Goal: Task Accomplishment & Management: Complete application form

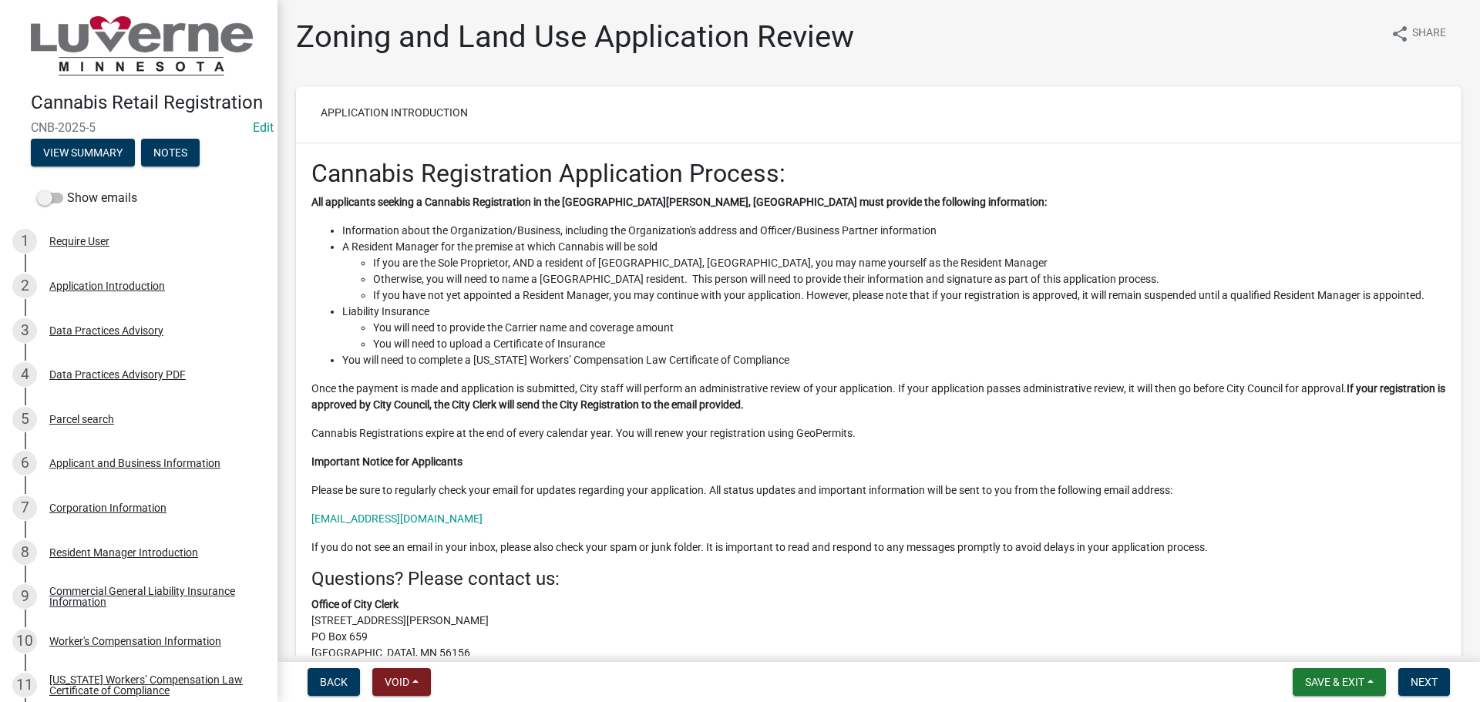
click at [664, 425] on div "Cannabis Registration Application Process: All applicants seeking a Cannabis Re…" at bounding box center [878, 475] width 1135 height 633
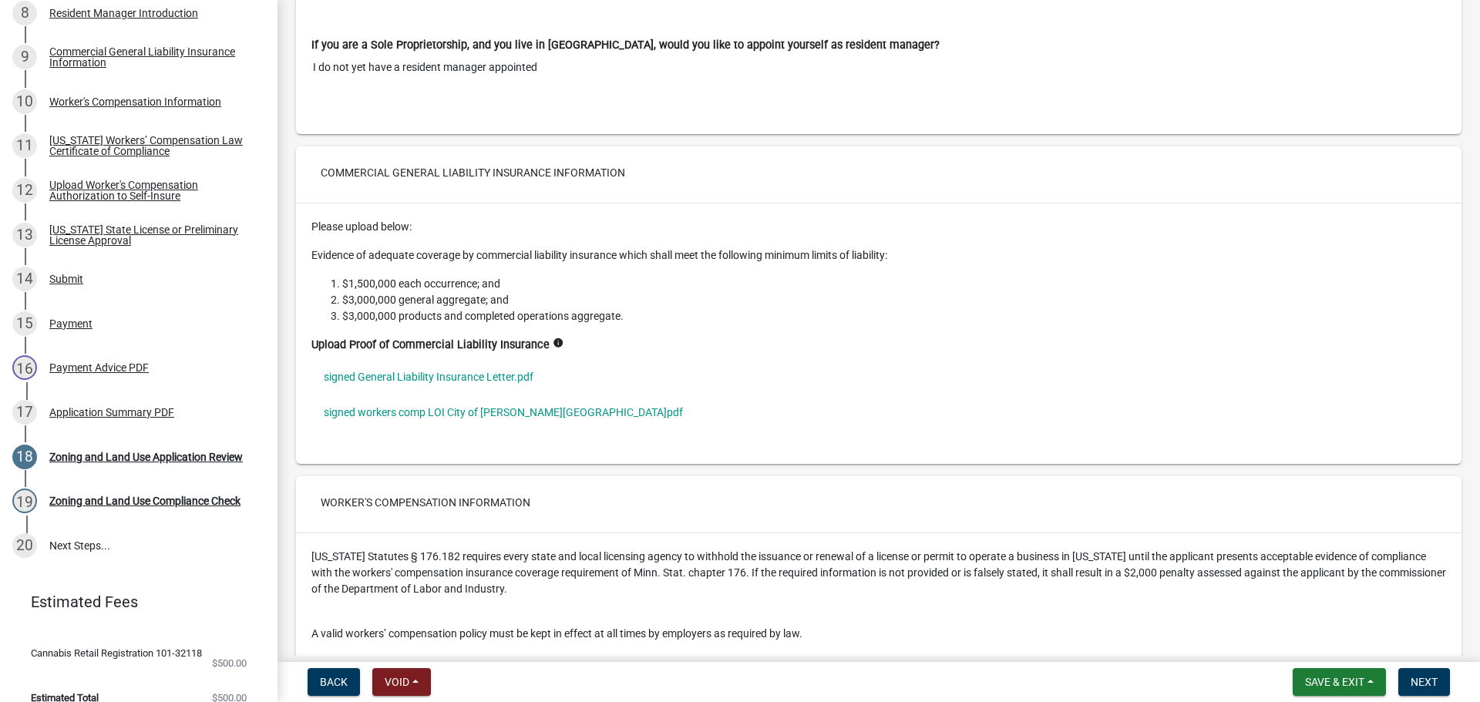
scroll to position [8943, 0]
click at [433, 358] on link "signed General Liability Insurance Letter.pdf" at bounding box center [878, 375] width 1135 height 35
click at [436, 393] on link "signed workers comp LOI City of [PERSON_NAME][GEOGRAPHIC_DATA]pdf" at bounding box center [878, 410] width 1135 height 35
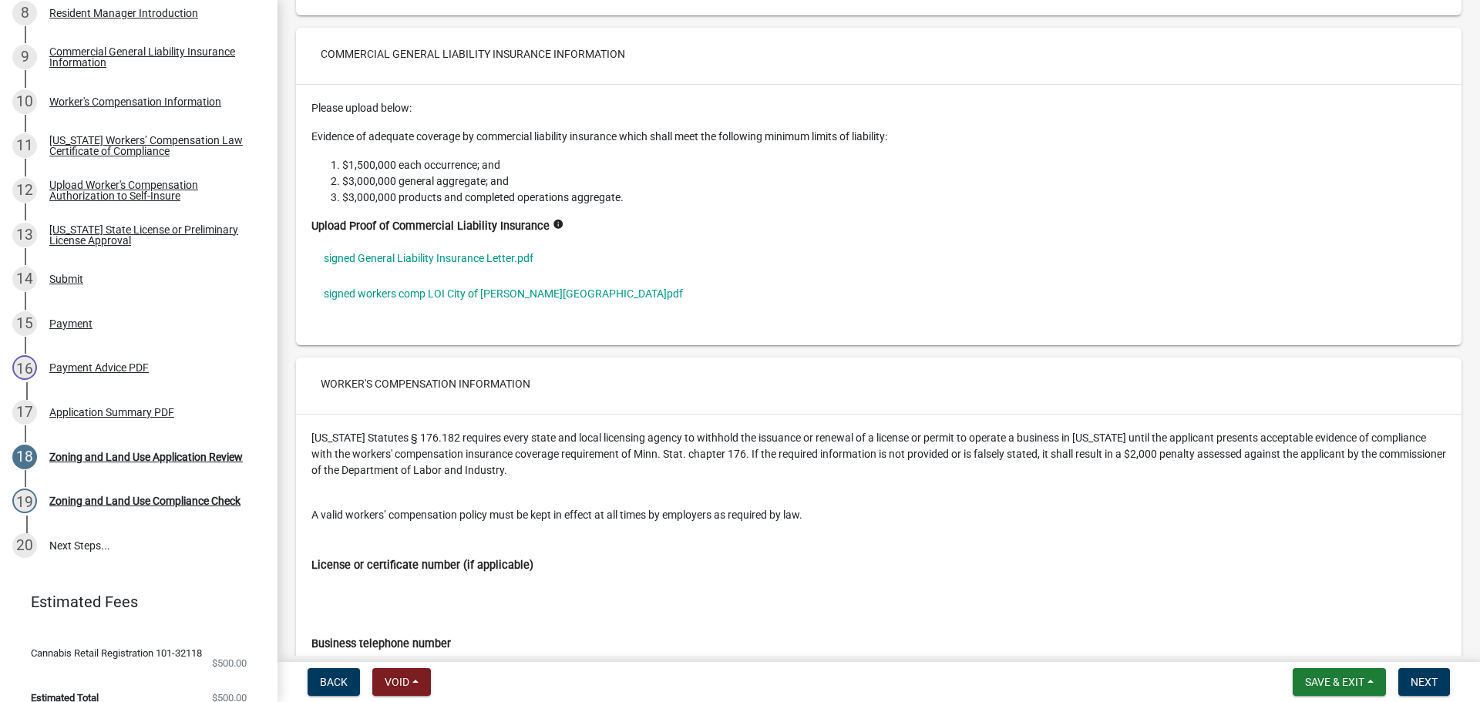
scroll to position [9097, 0]
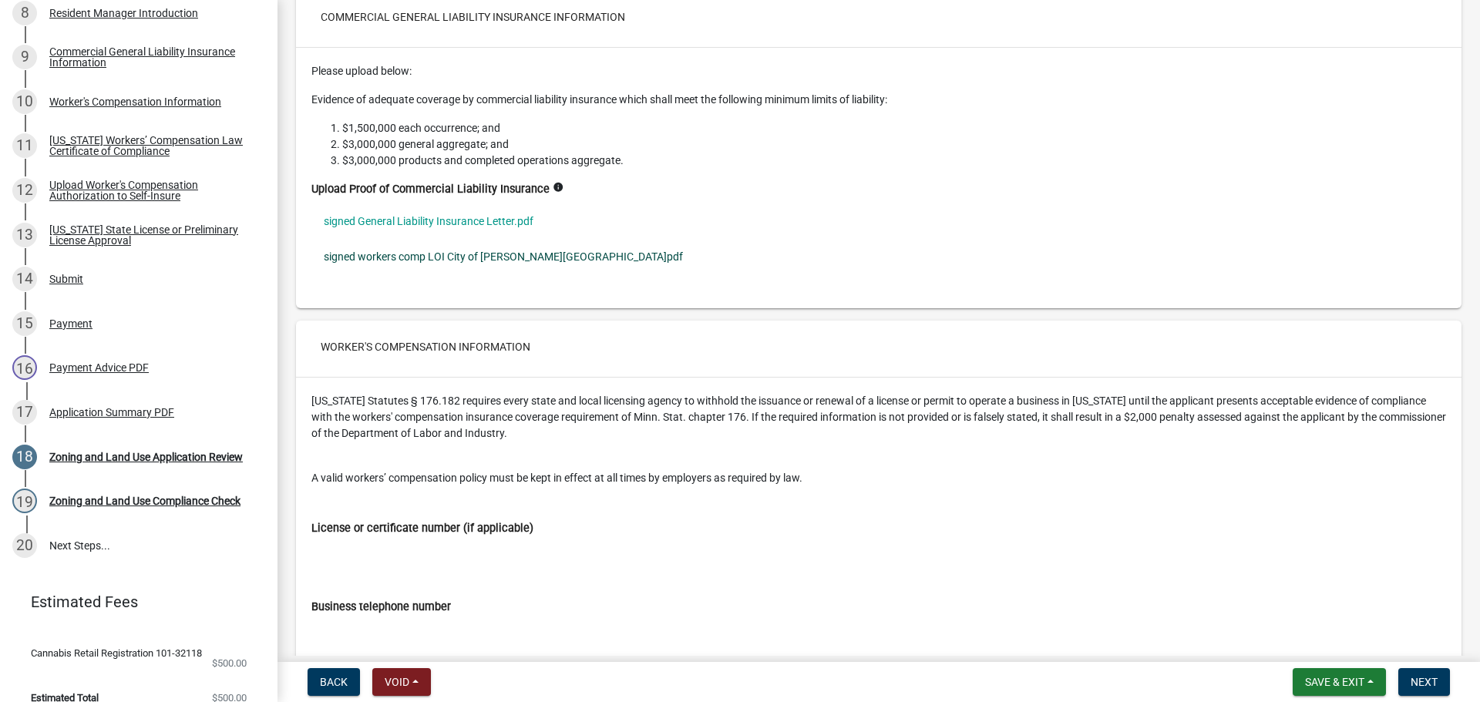
click at [483, 239] on link "signed workers comp LOI City of [PERSON_NAME][GEOGRAPHIC_DATA]pdf" at bounding box center [878, 256] width 1135 height 35
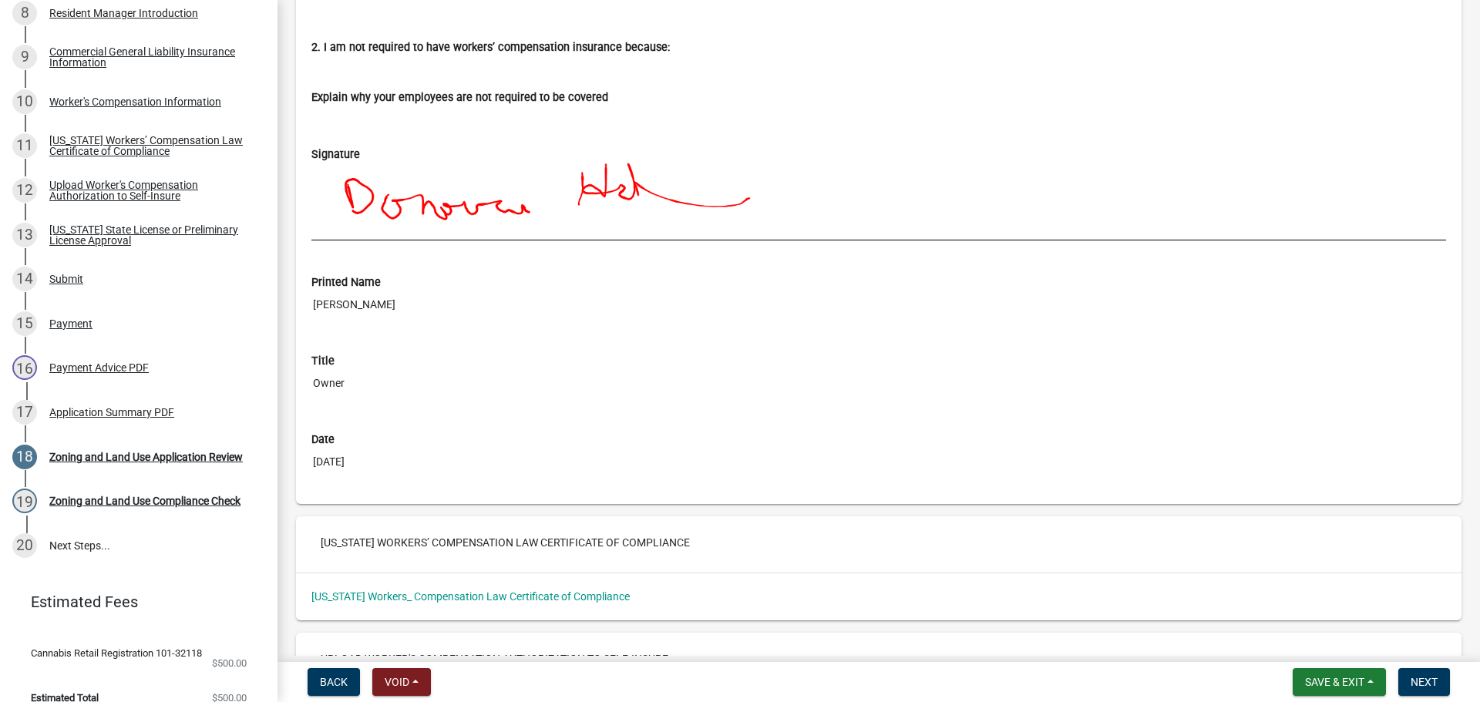
scroll to position [11102, 0]
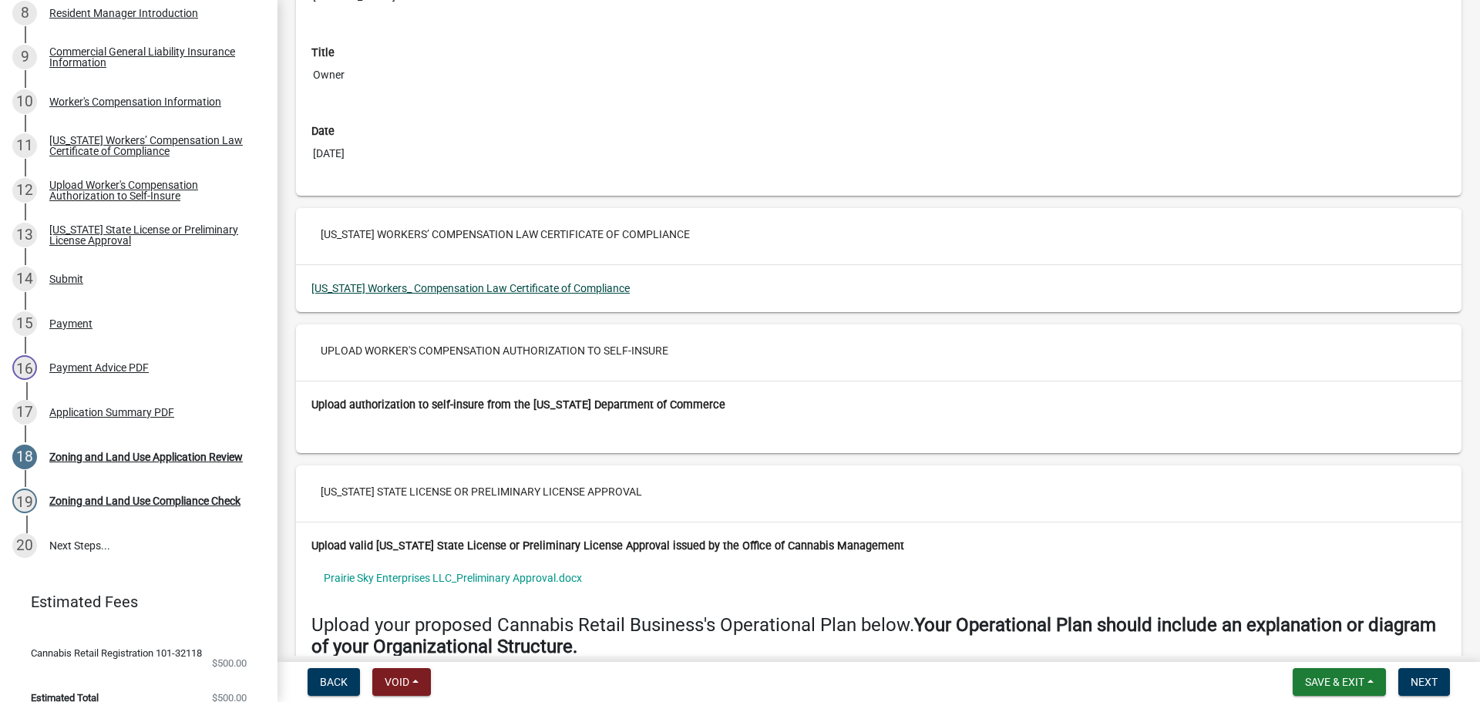
click at [575, 282] on link "[US_STATE] Workers_ Compensation Law Certificate of Compliance" at bounding box center [470, 288] width 318 height 12
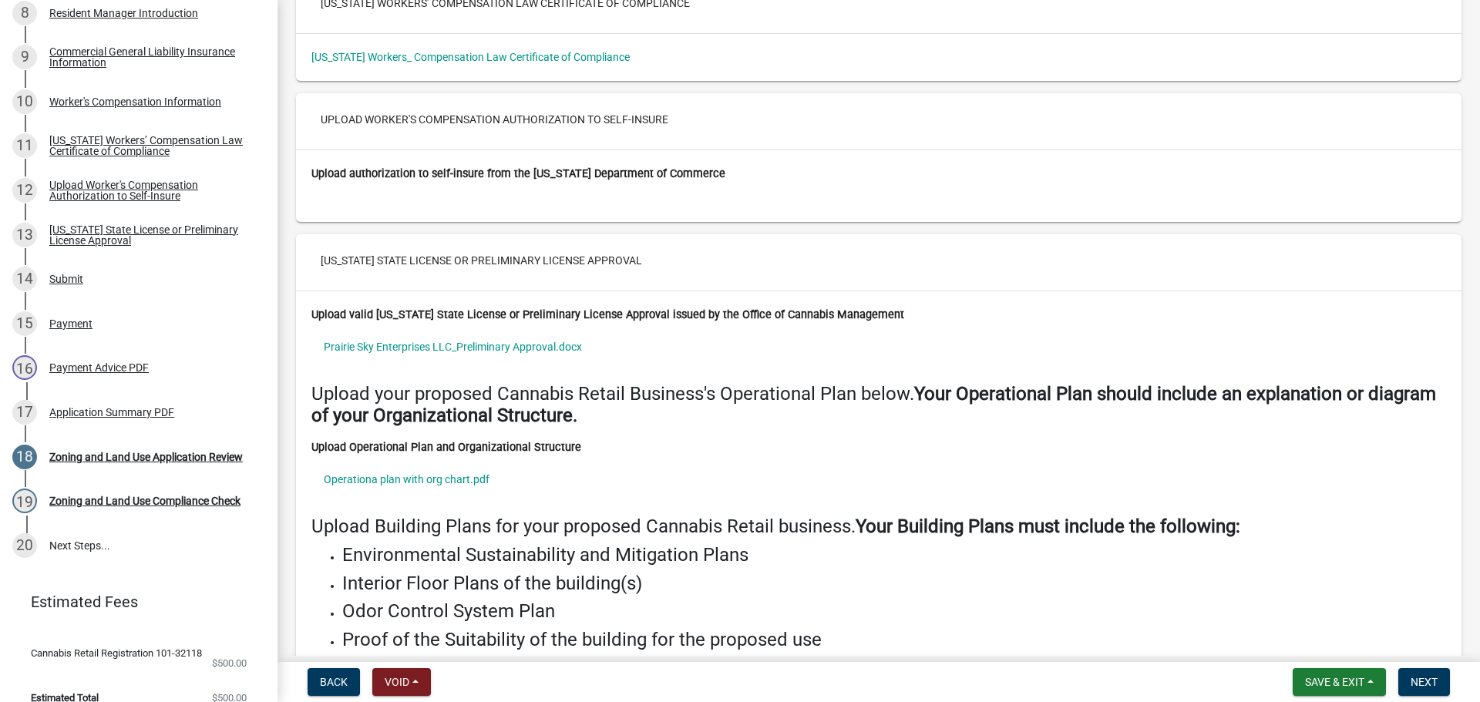
scroll to position [11410, 0]
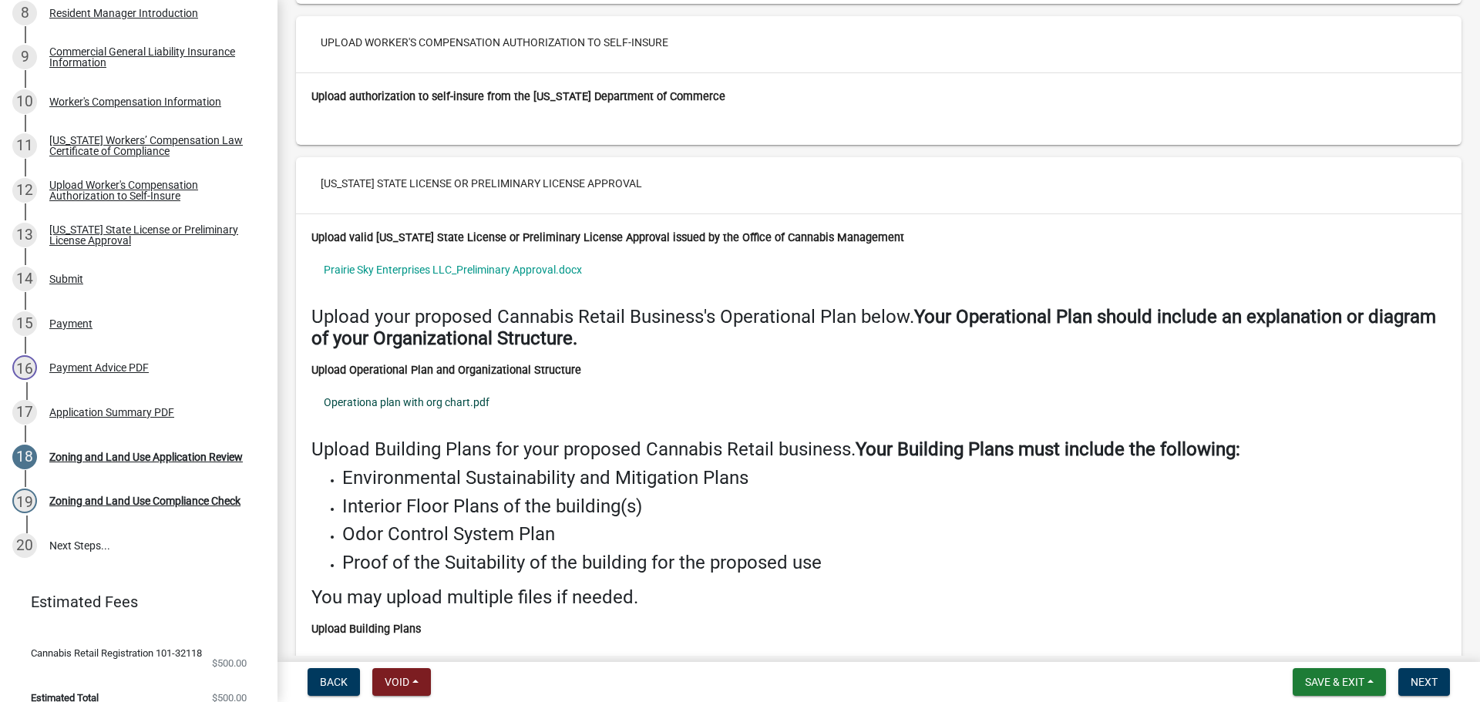
click at [447, 385] on link "Operationa plan with org chart.pdf" at bounding box center [878, 402] width 1135 height 35
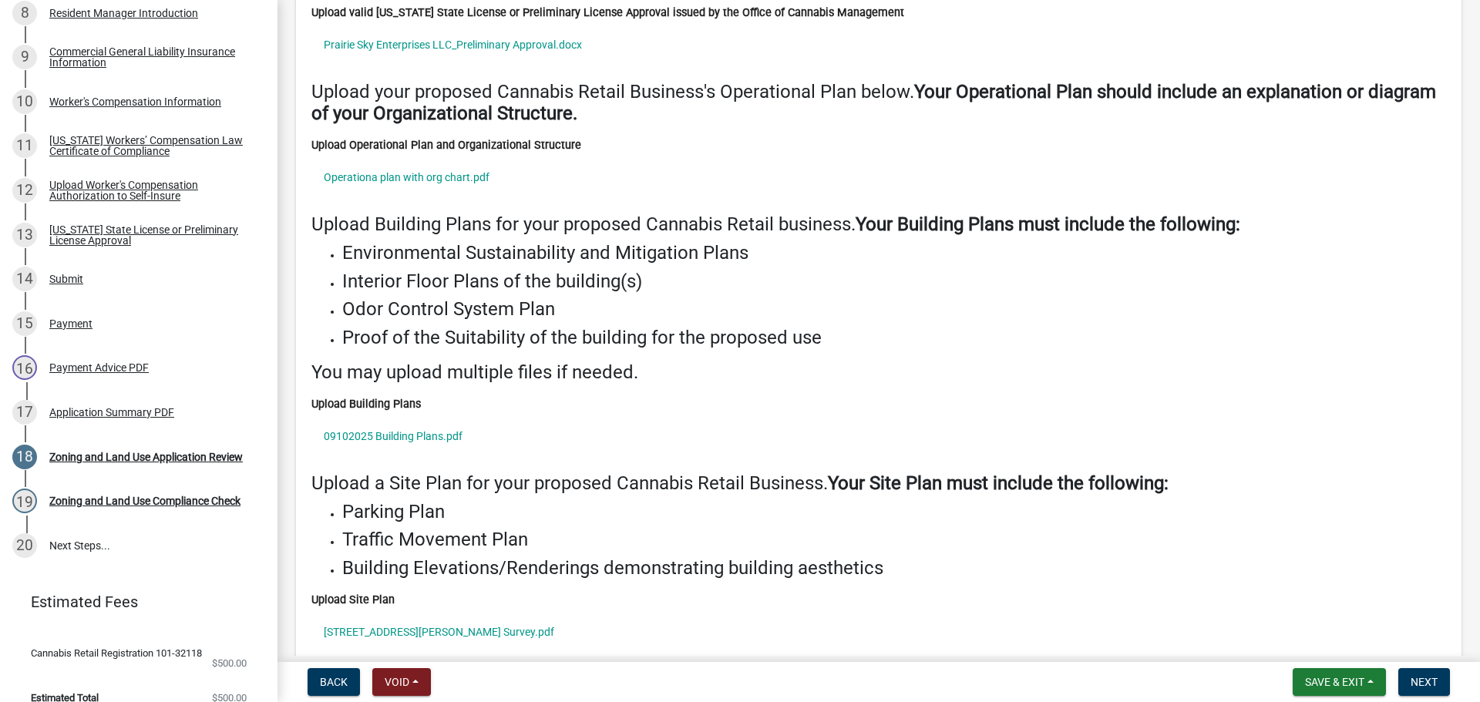
scroll to position [11641, 0]
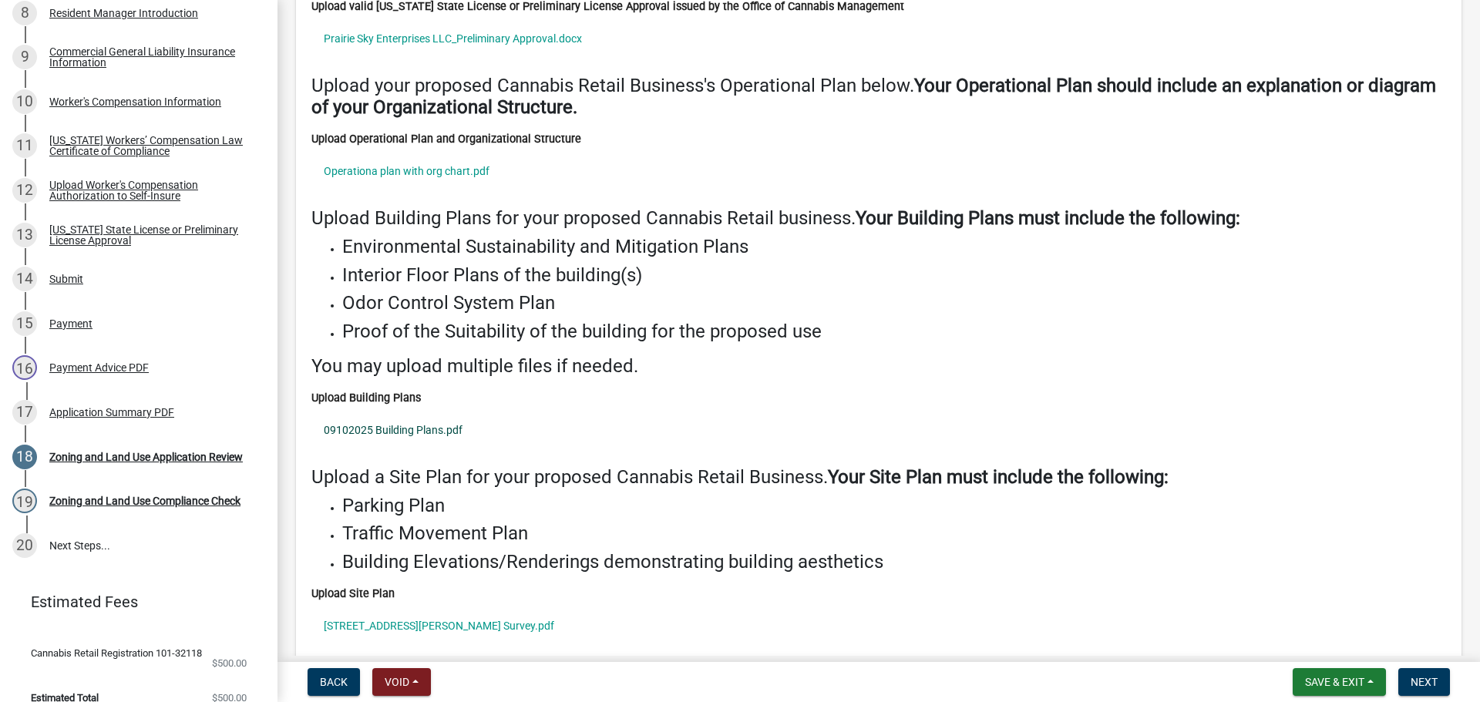
click at [401, 412] on link "09102025 Building Plans.pdf" at bounding box center [878, 429] width 1135 height 35
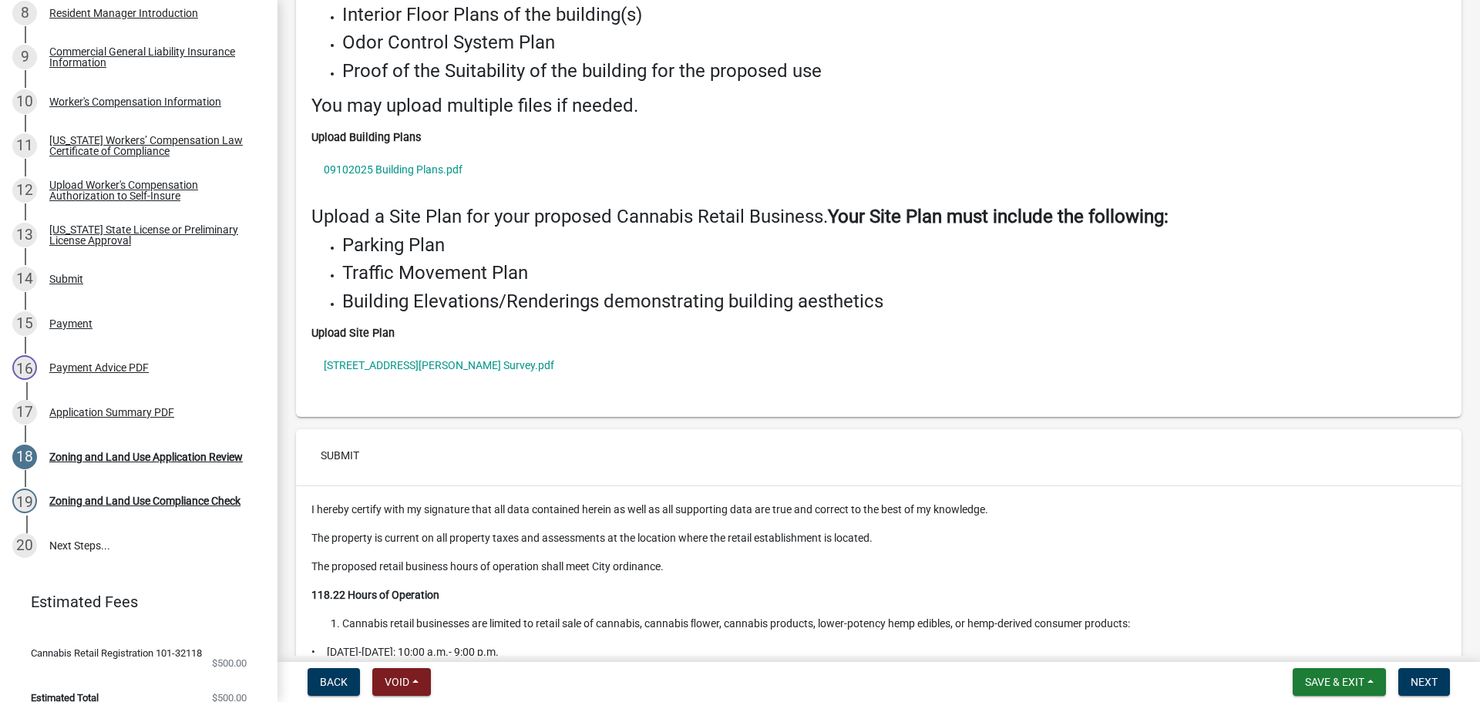
scroll to position [11950, 0]
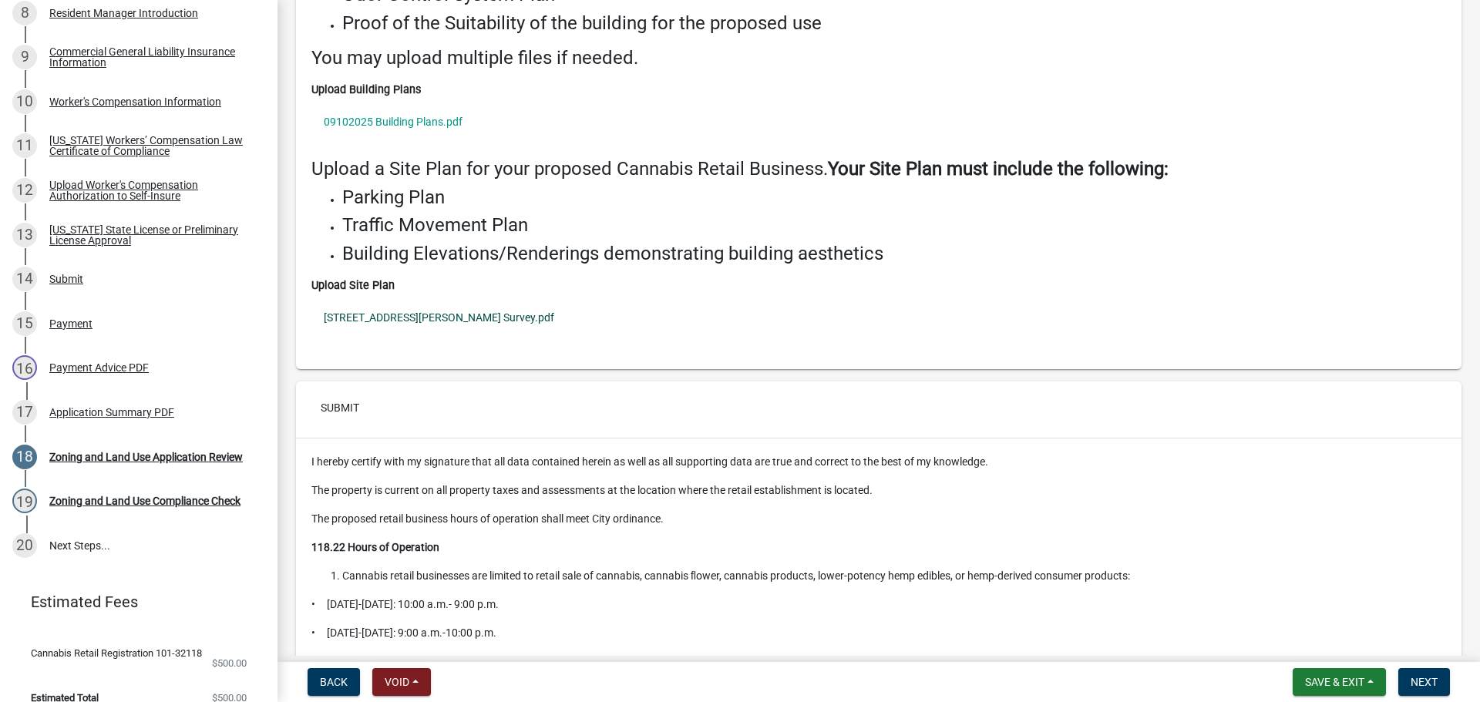
click at [421, 300] on link "[STREET_ADDRESS][PERSON_NAME] Survey.pdf" at bounding box center [878, 317] width 1135 height 35
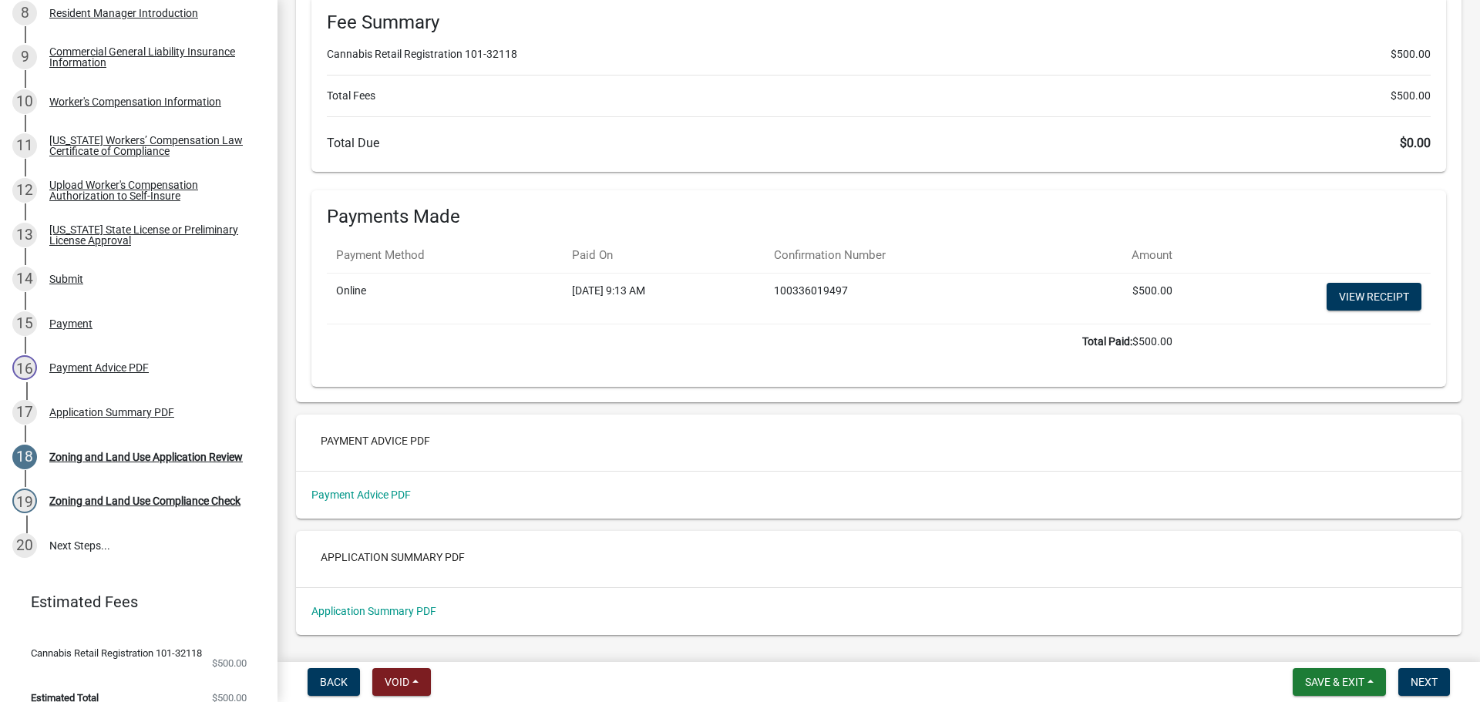
scroll to position [12997, 0]
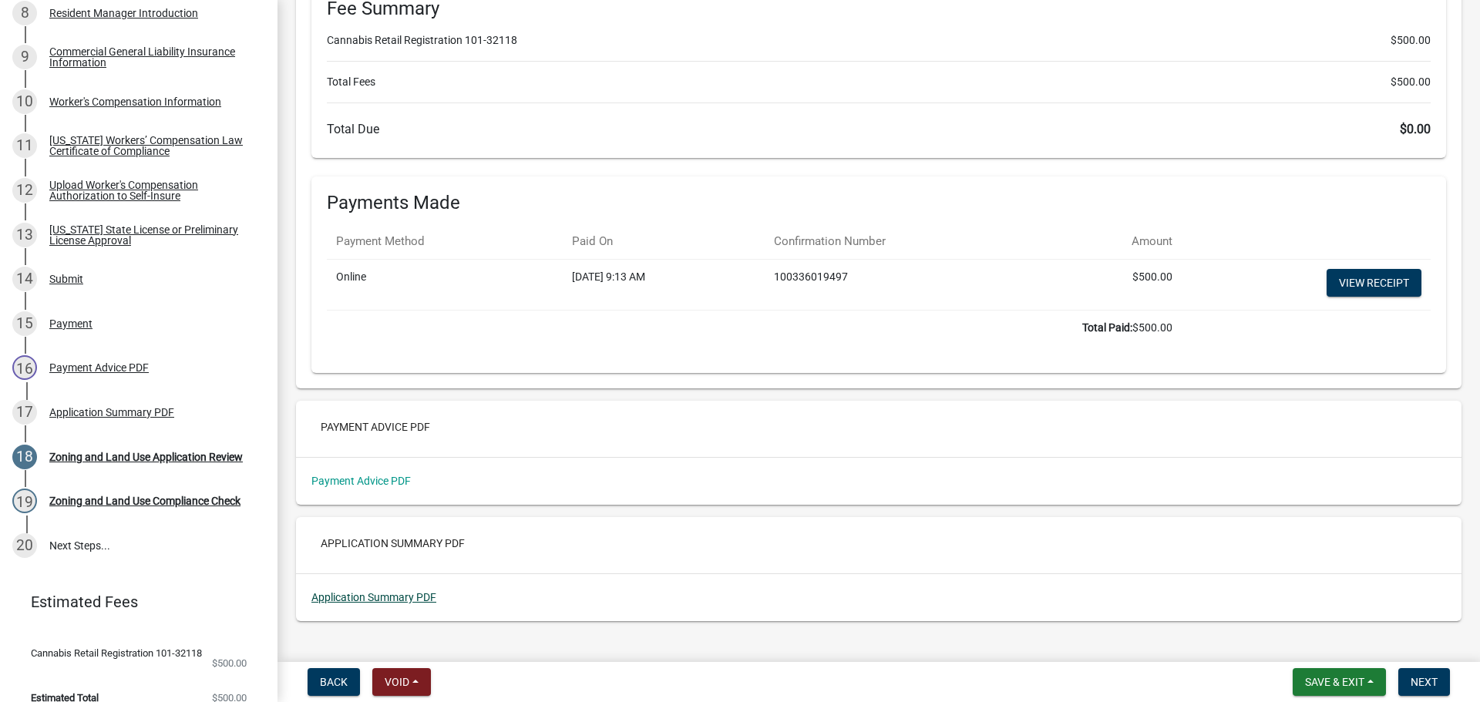
click at [414, 591] on link "Application Summary PDF" at bounding box center [373, 597] width 125 height 12
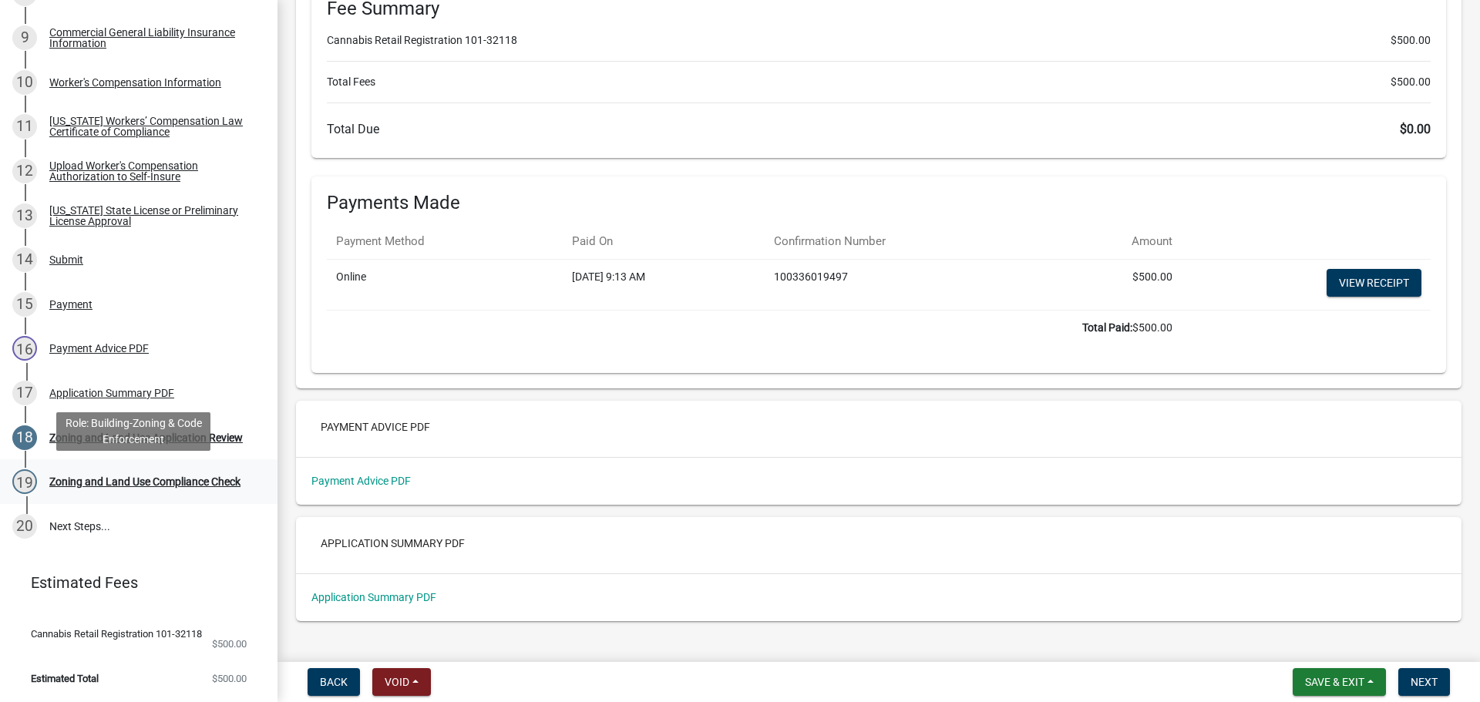
click at [146, 481] on div "Zoning and Land Use Compliance Check" at bounding box center [144, 481] width 191 height 11
drag, startPoint x: 1439, startPoint y: 677, endPoint x: 1404, endPoint y: 655, distance: 41.5
click at [1439, 678] on button "Next" at bounding box center [1424, 682] width 52 height 28
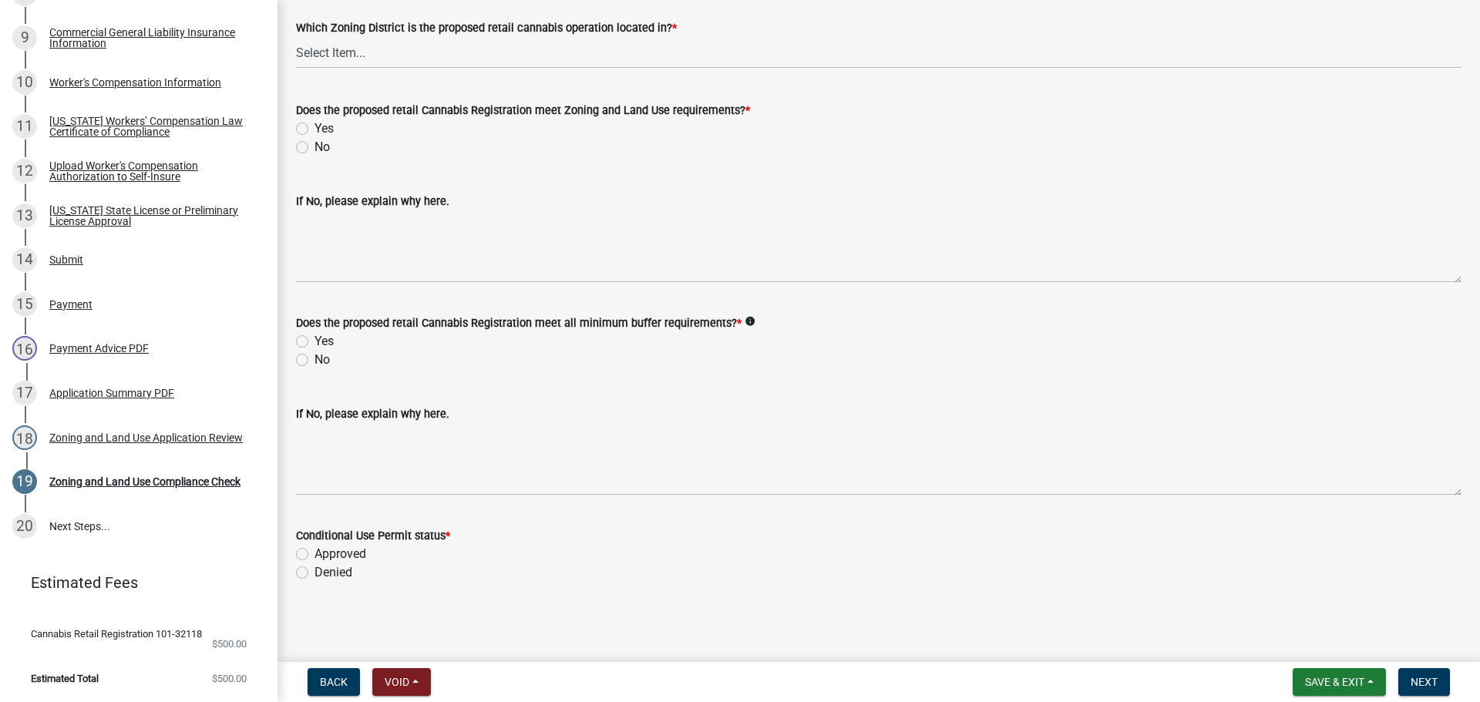
scroll to position [0, 0]
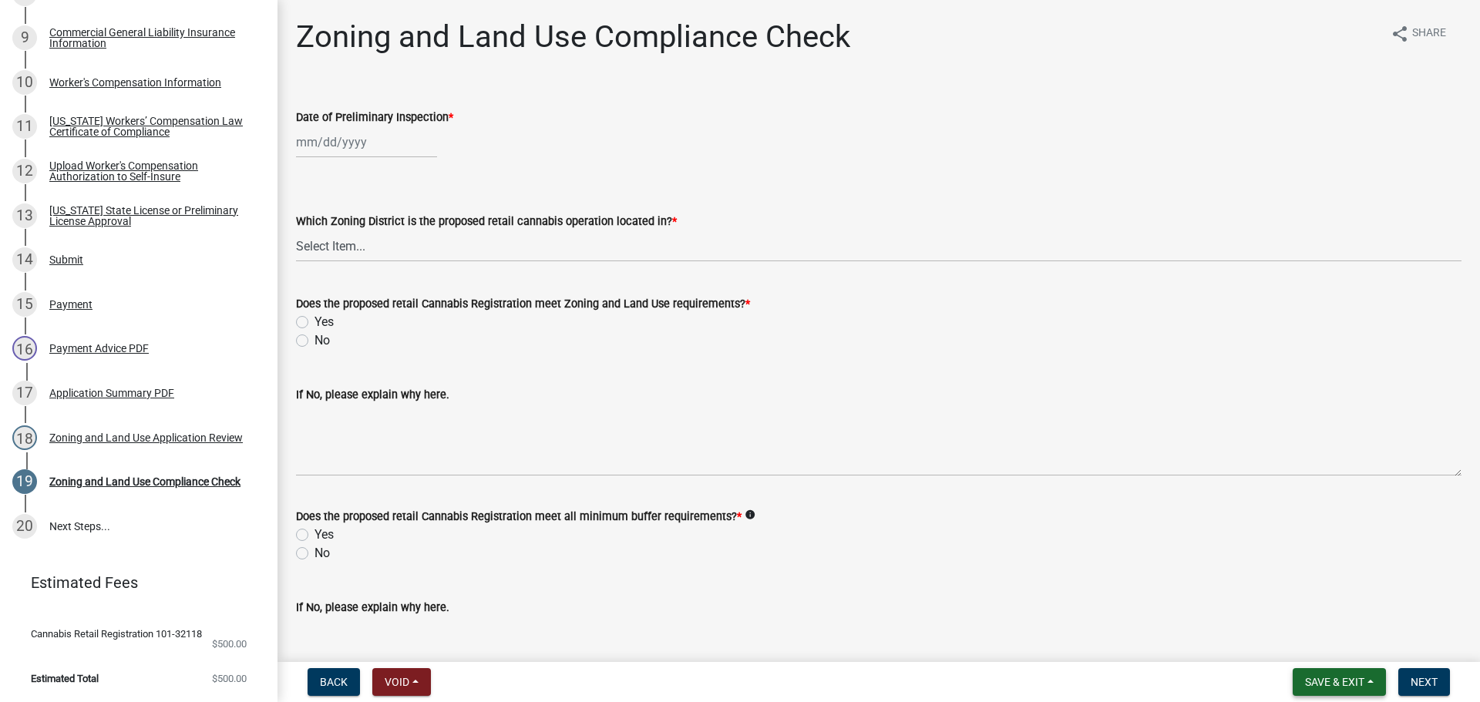
click at [1348, 692] on button "Save & Exit" at bounding box center [1339, 682] width 93 height 28
click at [1325, 653] on button "Save & Exit" at bounding box center [1324, 642] width 123 height 37
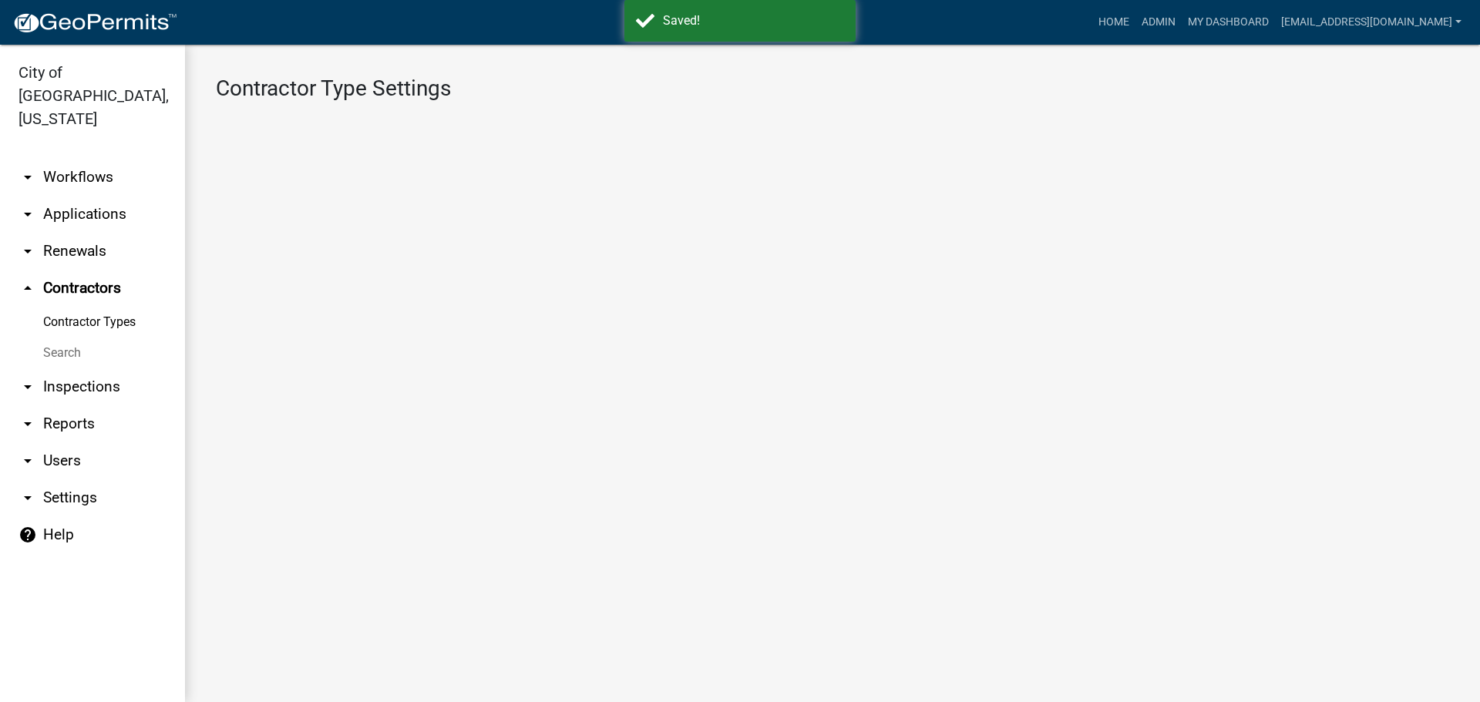
select select "4: b748f019-82c2-45bc-8874-d2e8f736f314"
select select "1: b798264d-217c-4581-98de-27d3ae90d6db"
select select "1: Object"
select select
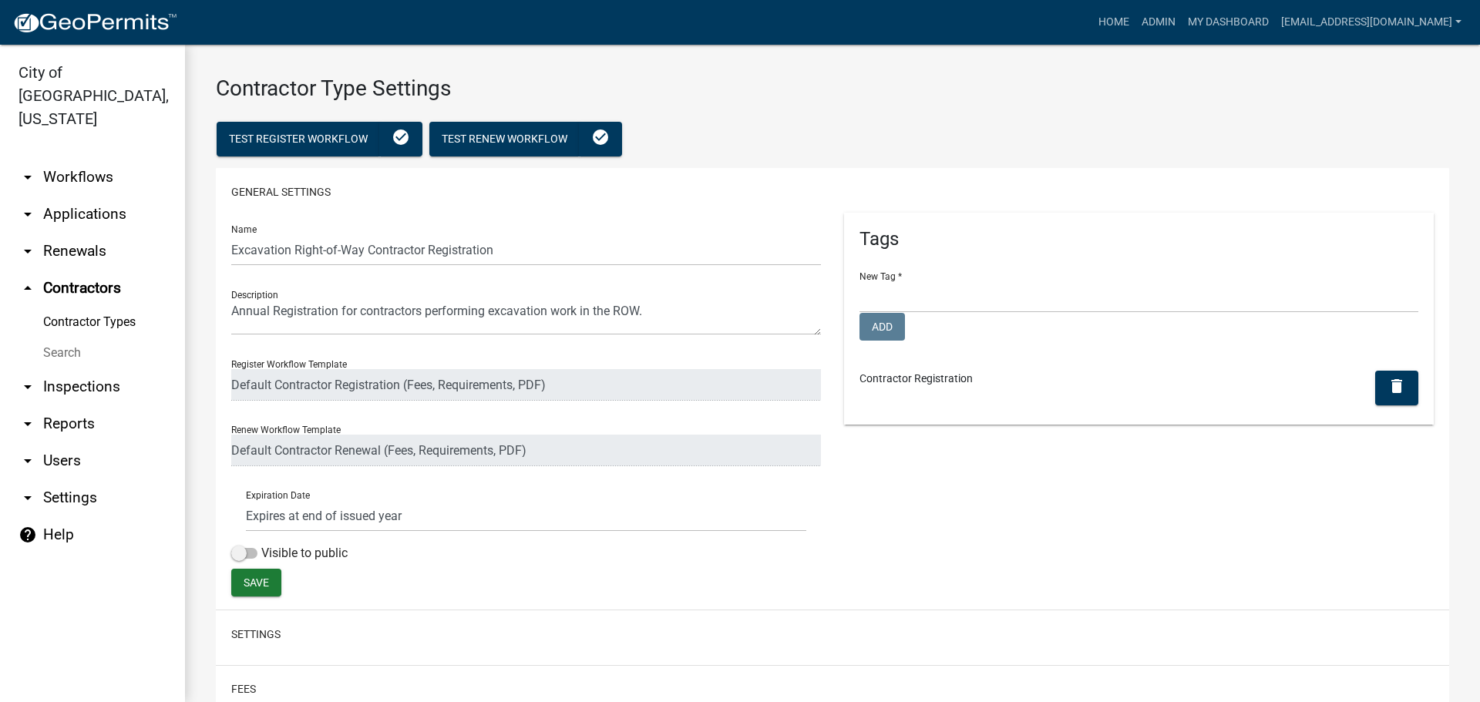
click at [39, 159] on link "arrow_drop_down Workflows" at bounding box center [92, 177] width 185 height 37
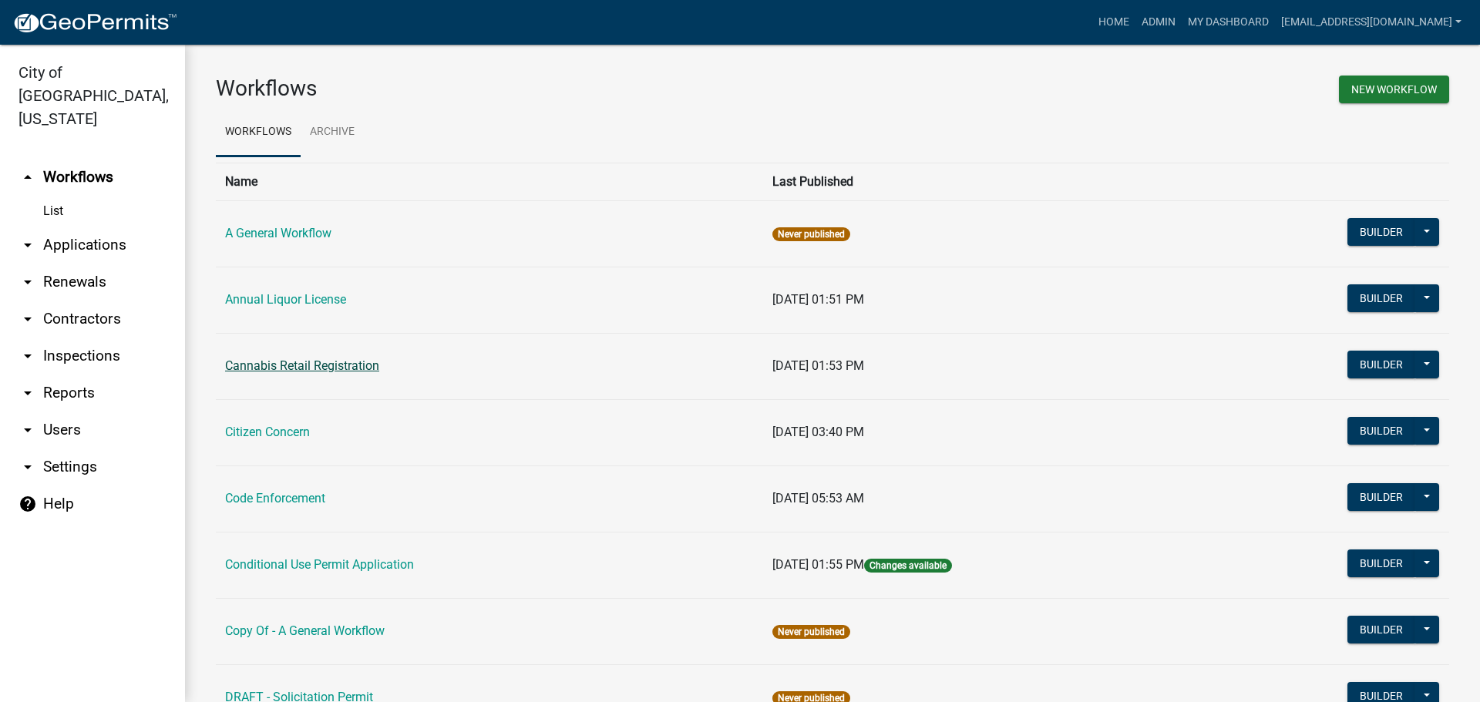
click at [360, 370] on link "Cannabis Retail Registration" at bounding box center [302, 365] width 154 height 15
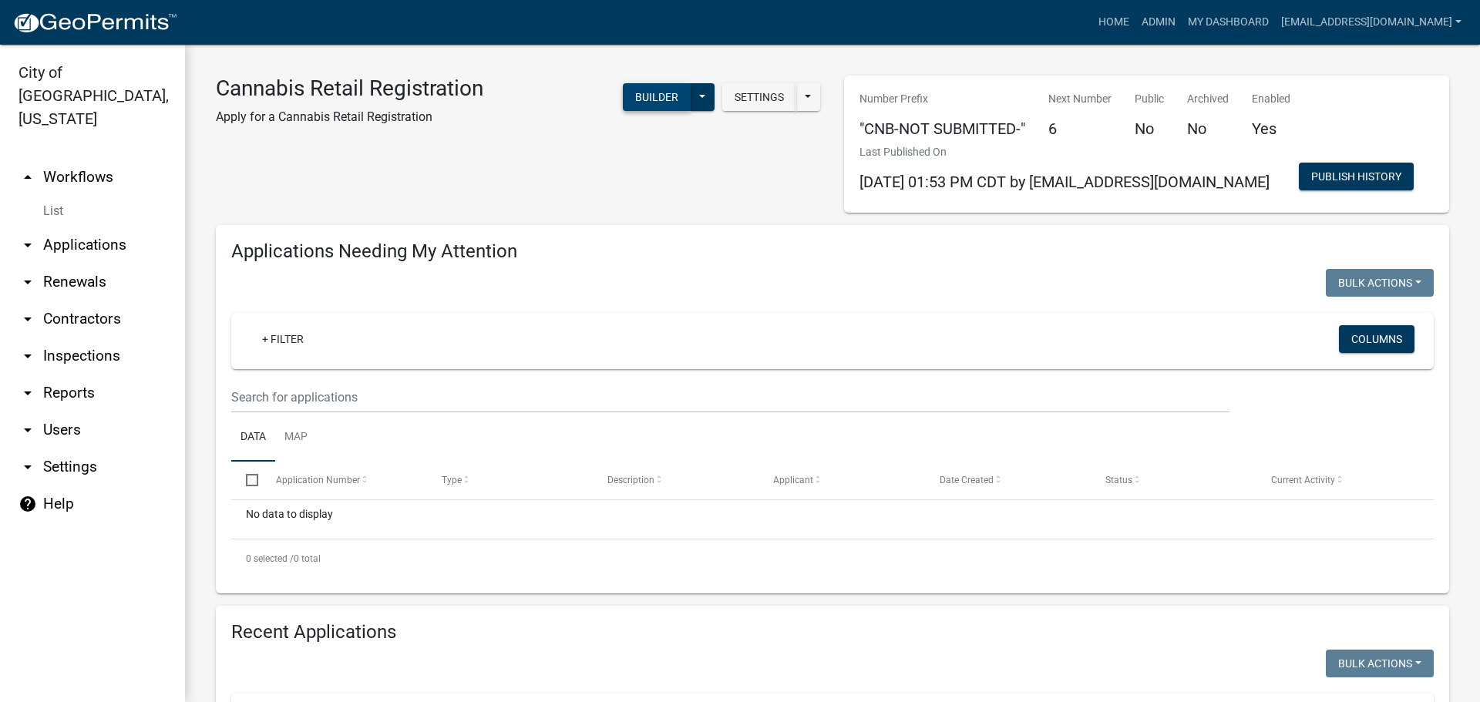
click at [640, 95] on button "Builder" at bounding box center [657, 97] width 68 height 28
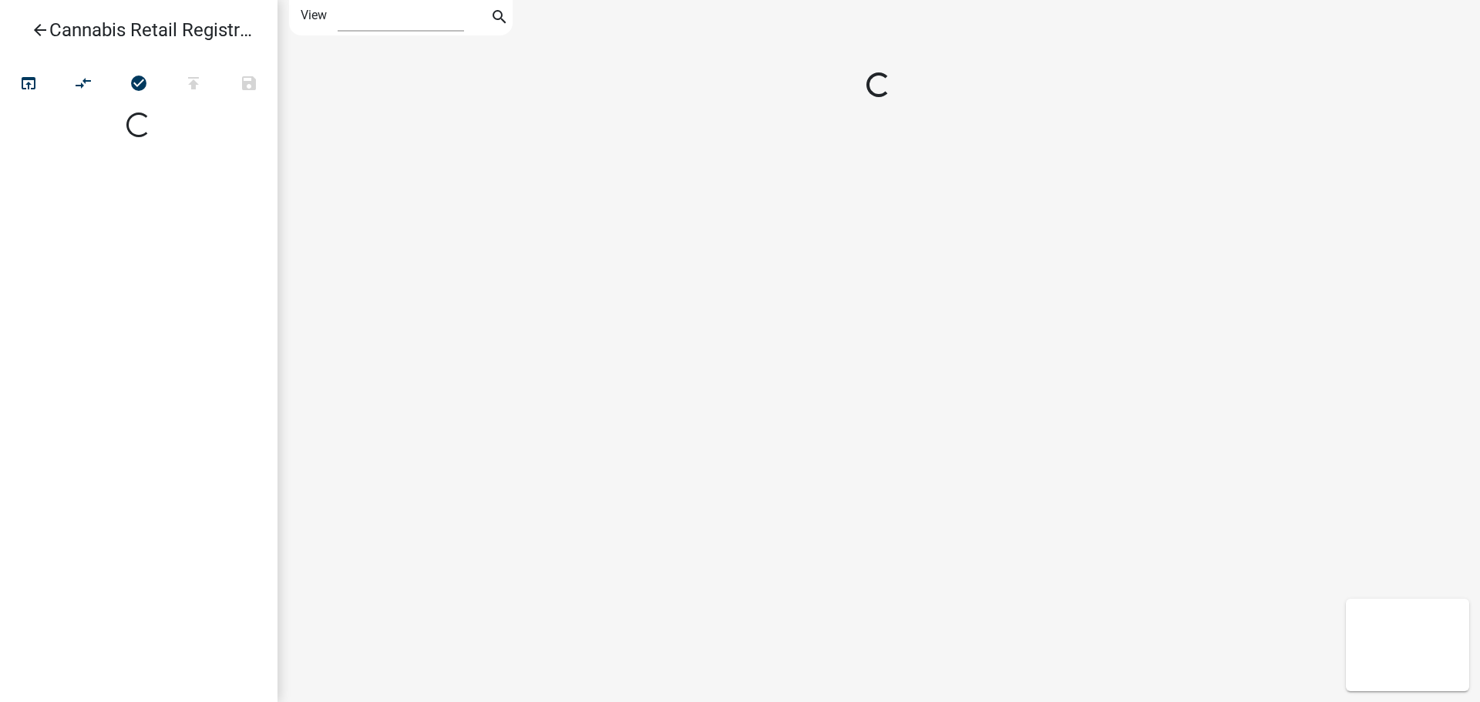
select select "1"
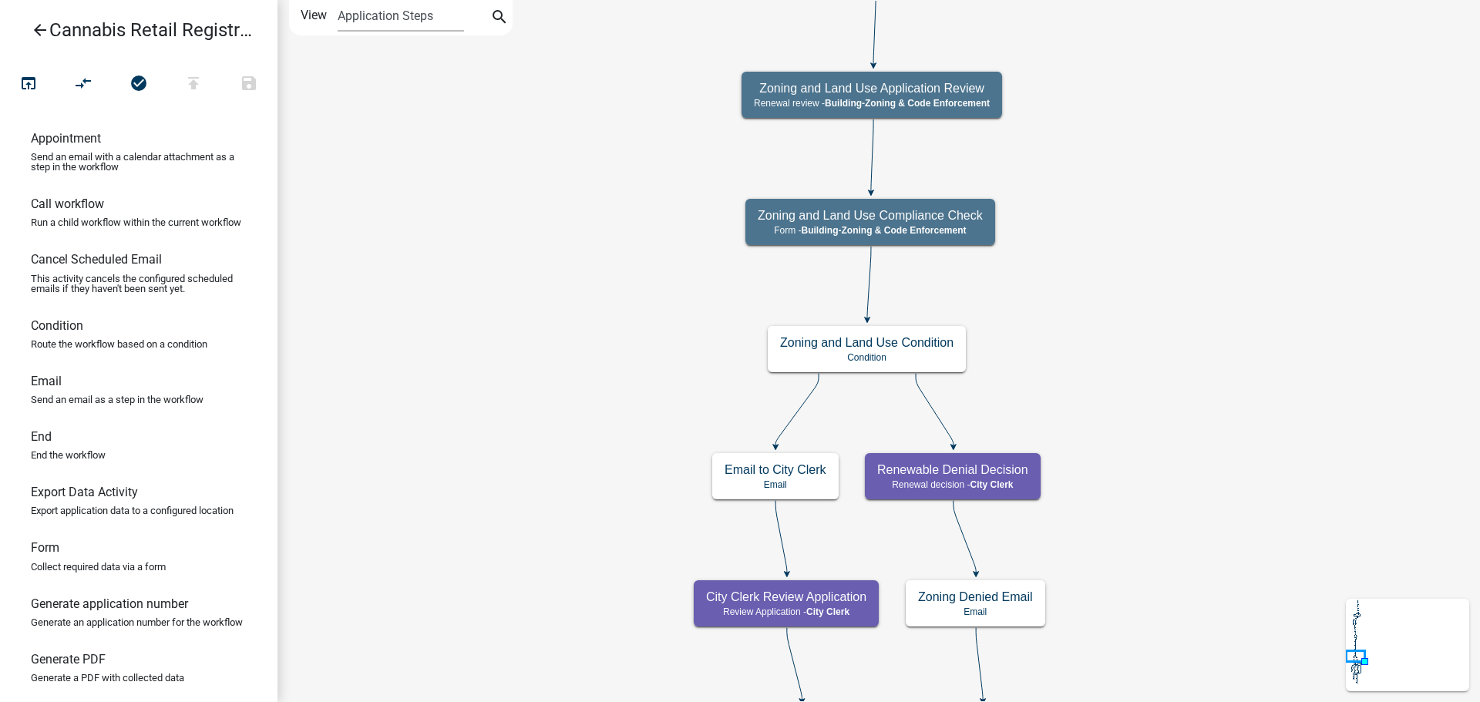
click at [33, 26] on icon "arrow_back" at bounding box center [40, 32] width 19 height 22
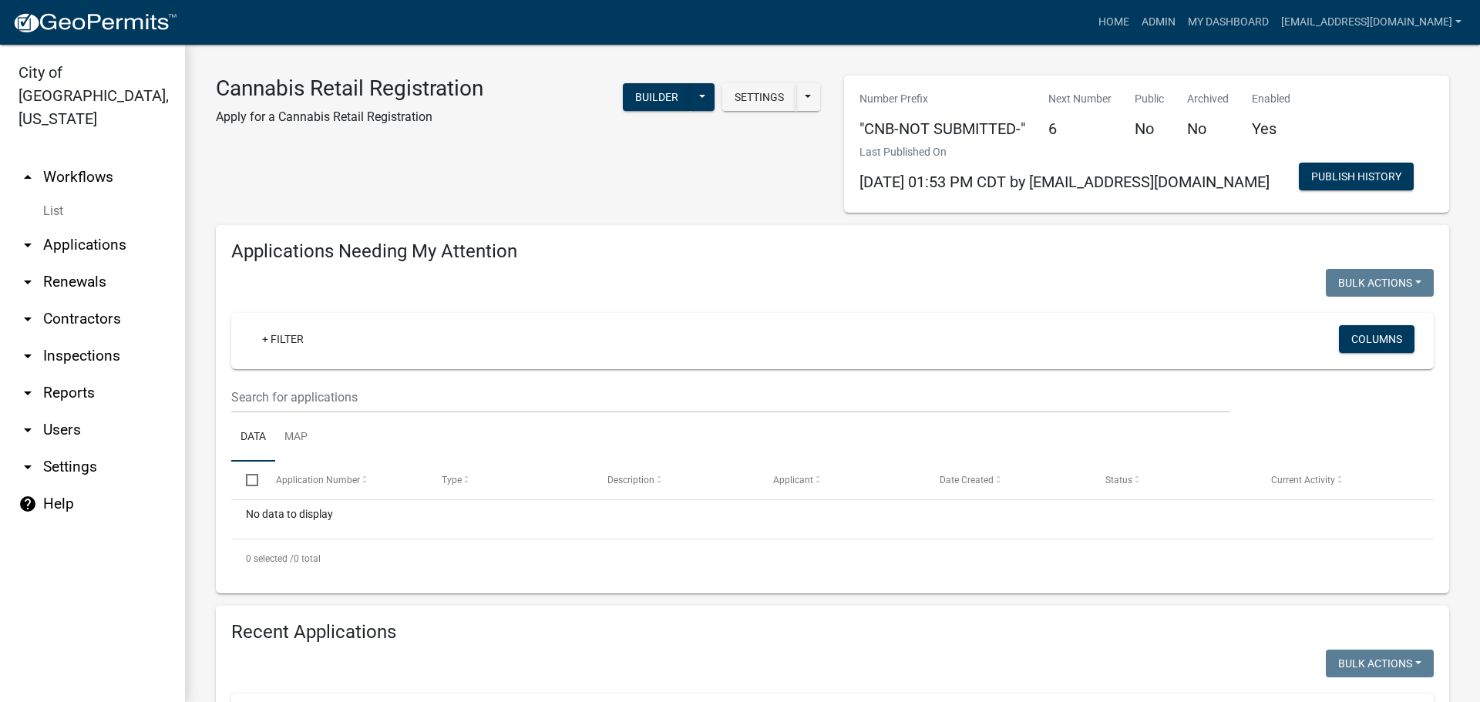
click at [26, 236] on icon "arrow_drop_down" at bounding box center [28, 245] width 19 height 19
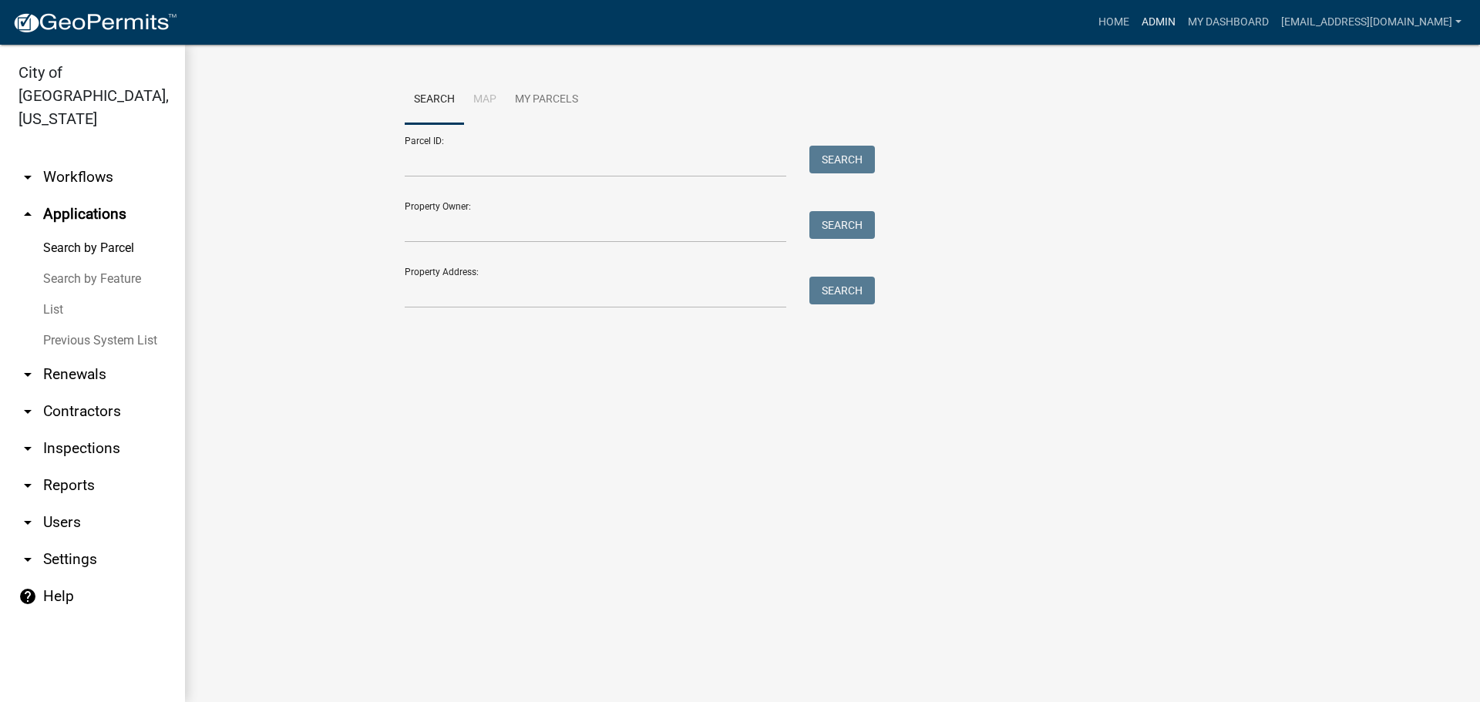
click at [1136, 19] on link "Admin" at bounding box center [1159, 22] width 46 height 29
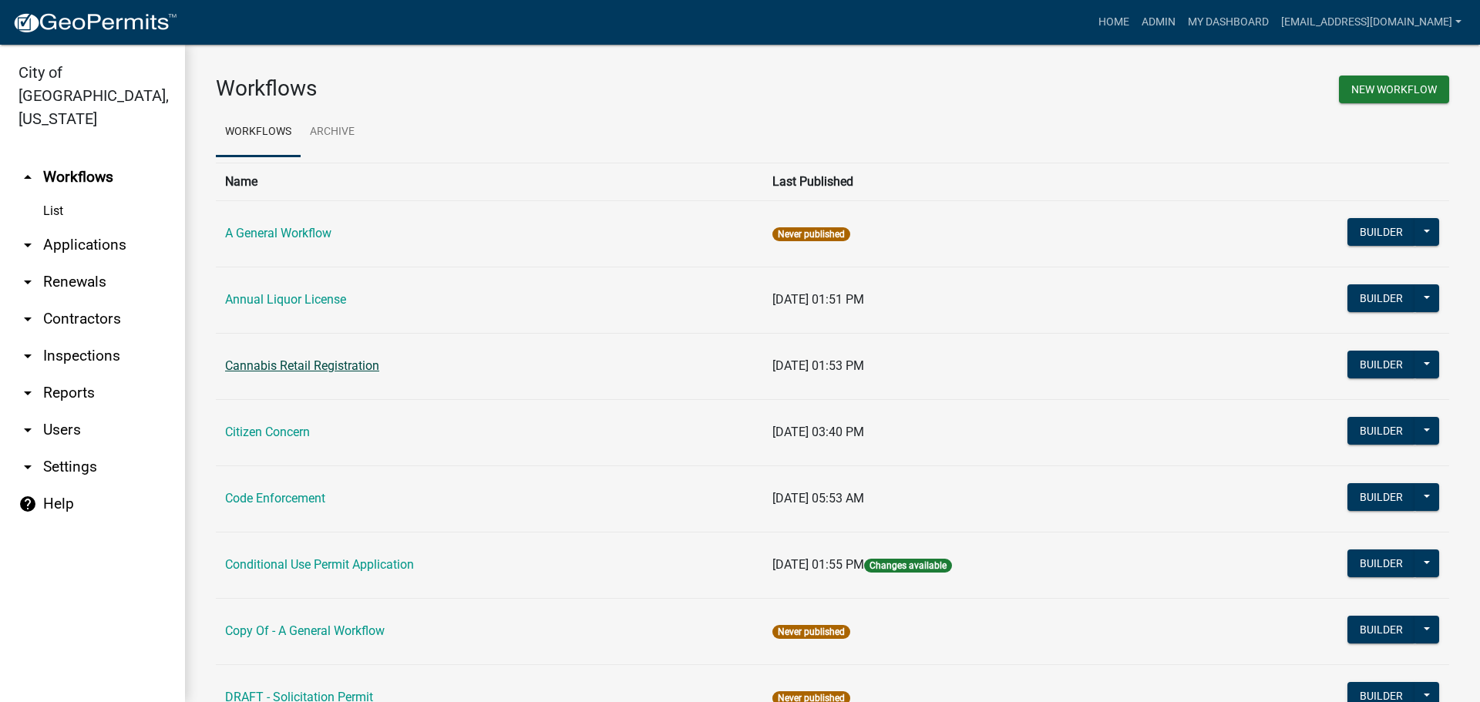
click at [347, 364] on link "Cannabis Retail Registration" at bounding box center [302, 365] width 154 height 15
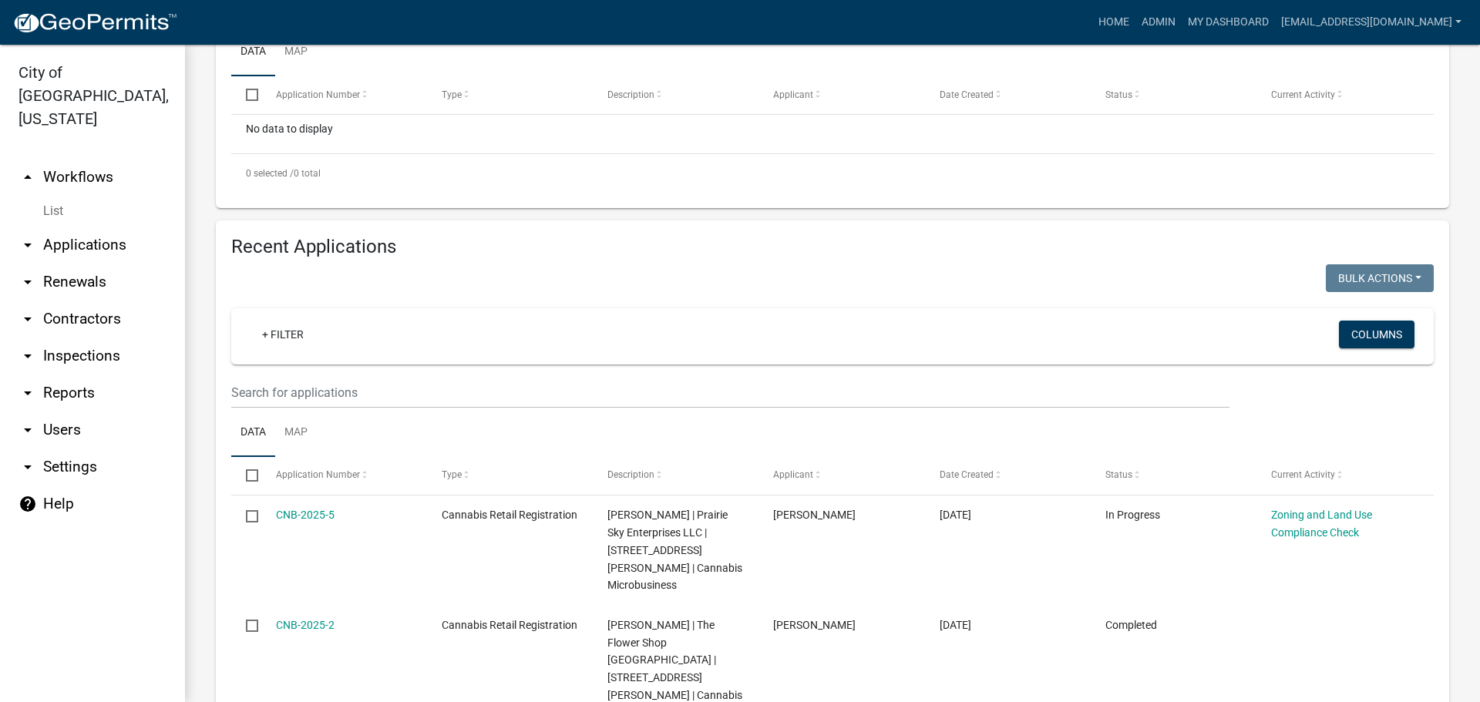
scroll to position [694, 0]
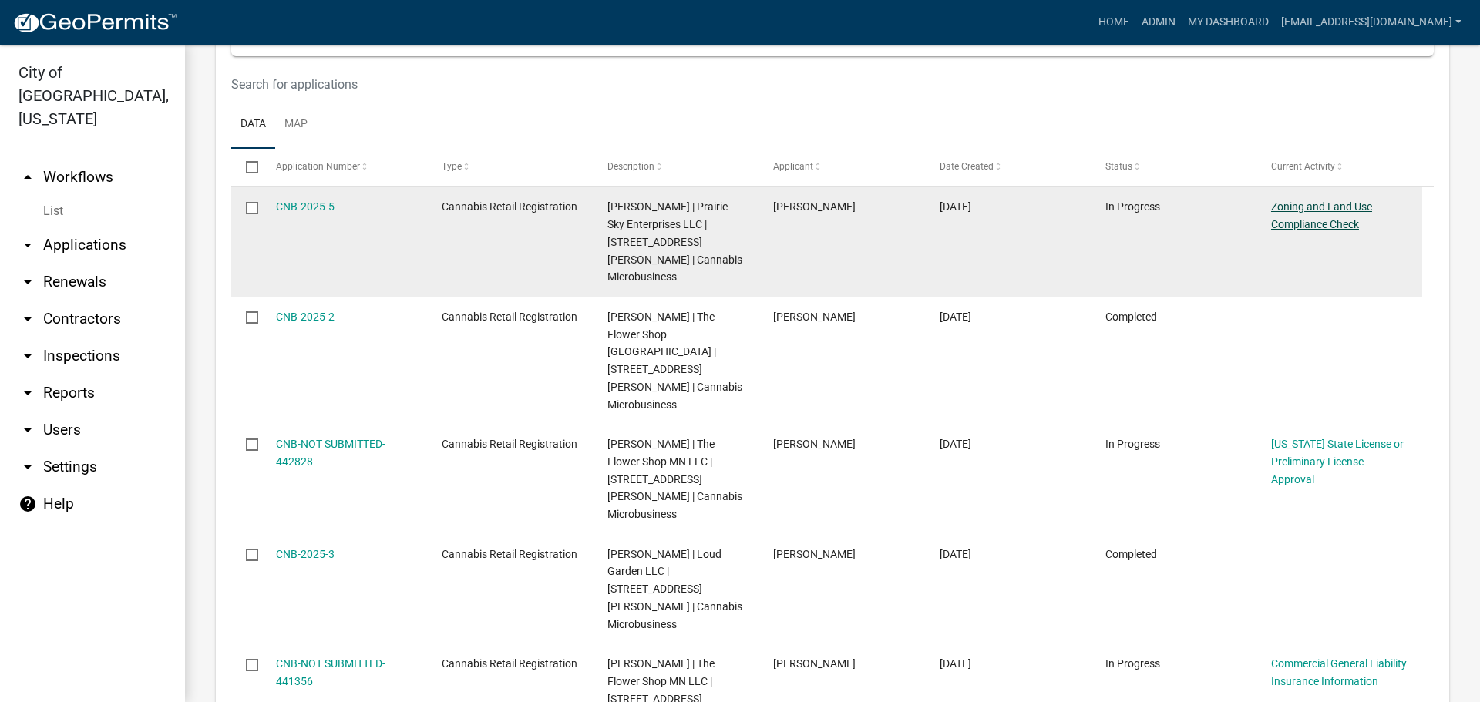
click at [1351, 231] on link "Zoning and Land Use Compliance Check" at bounding box center [1321, 215] width 101 height 30
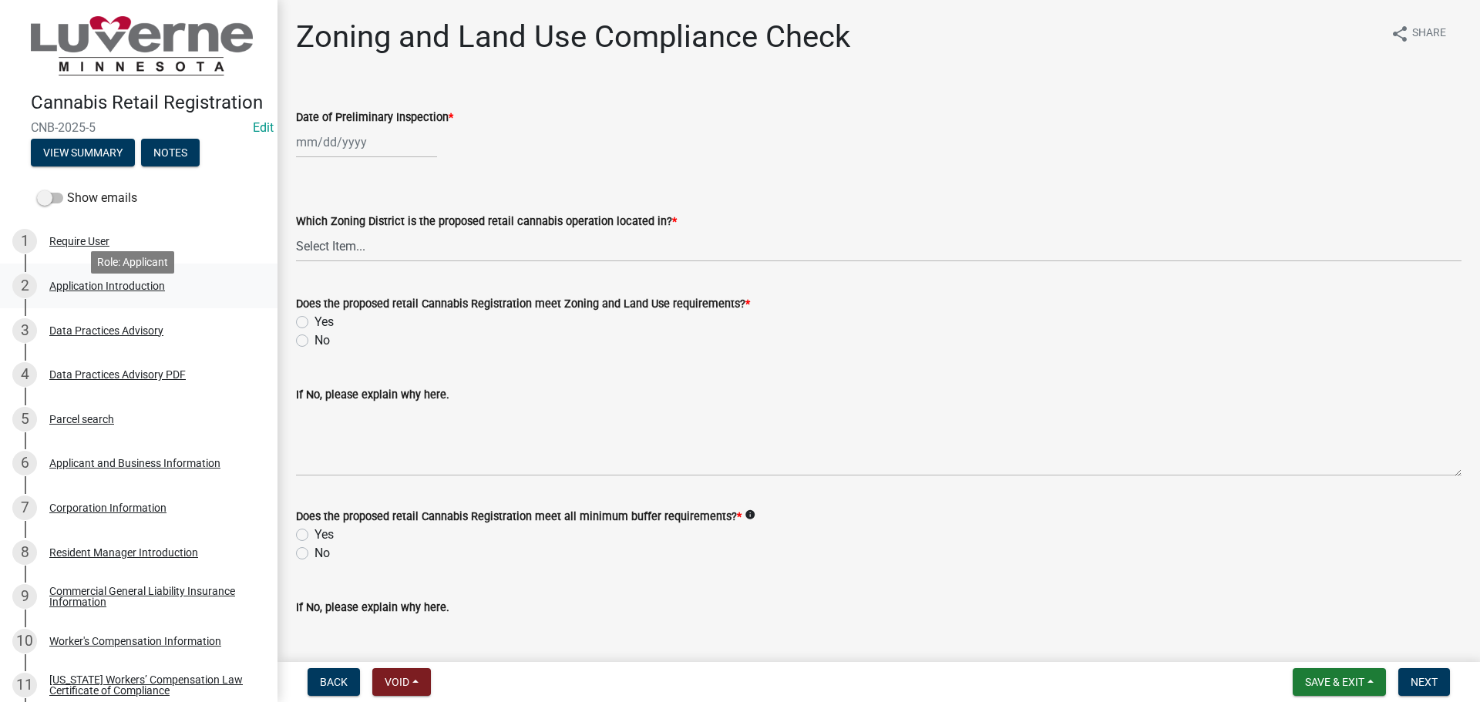
click at [104, 291] on div "Application Introduction" at bounding box center [107, 286] width 116 height 11
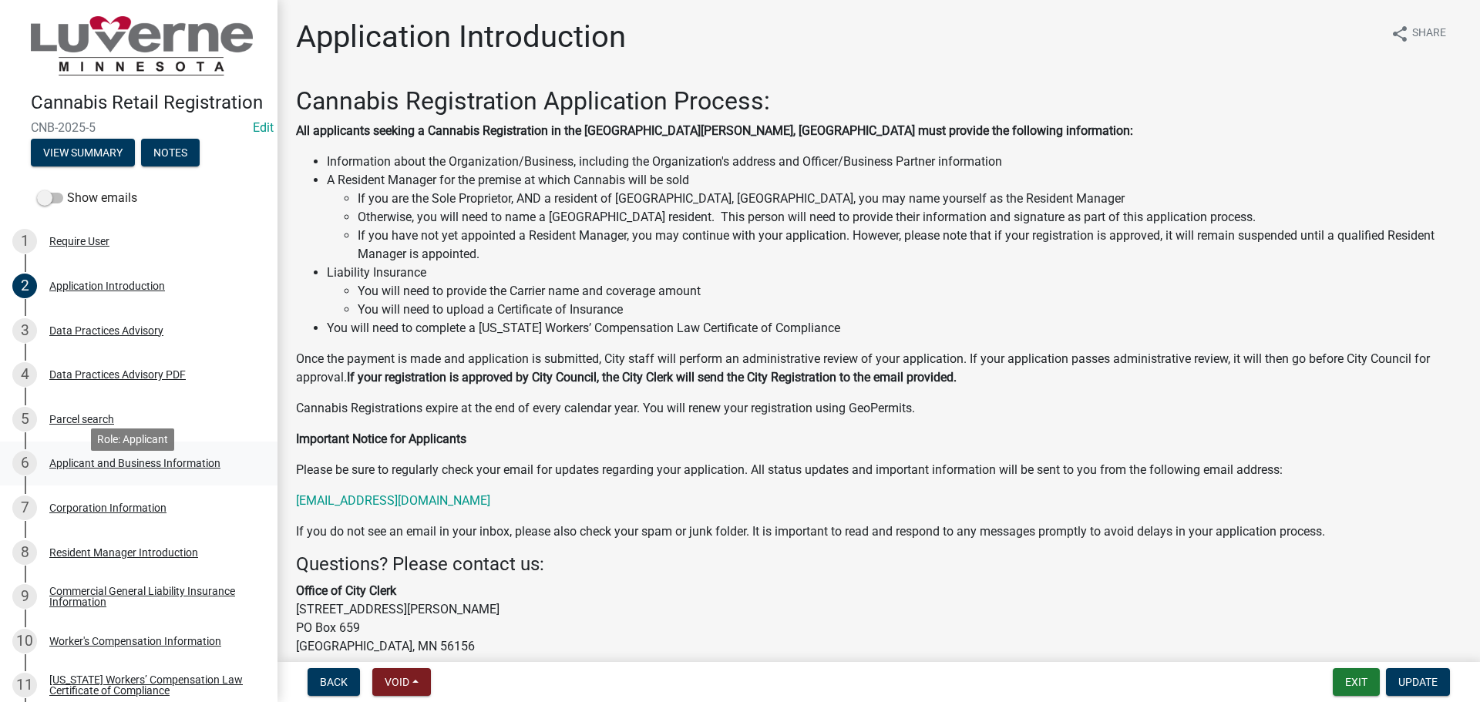
click at [96, 469] on div "Applicant and Business Information" at bounding box center [134, 463] width 171 height 11
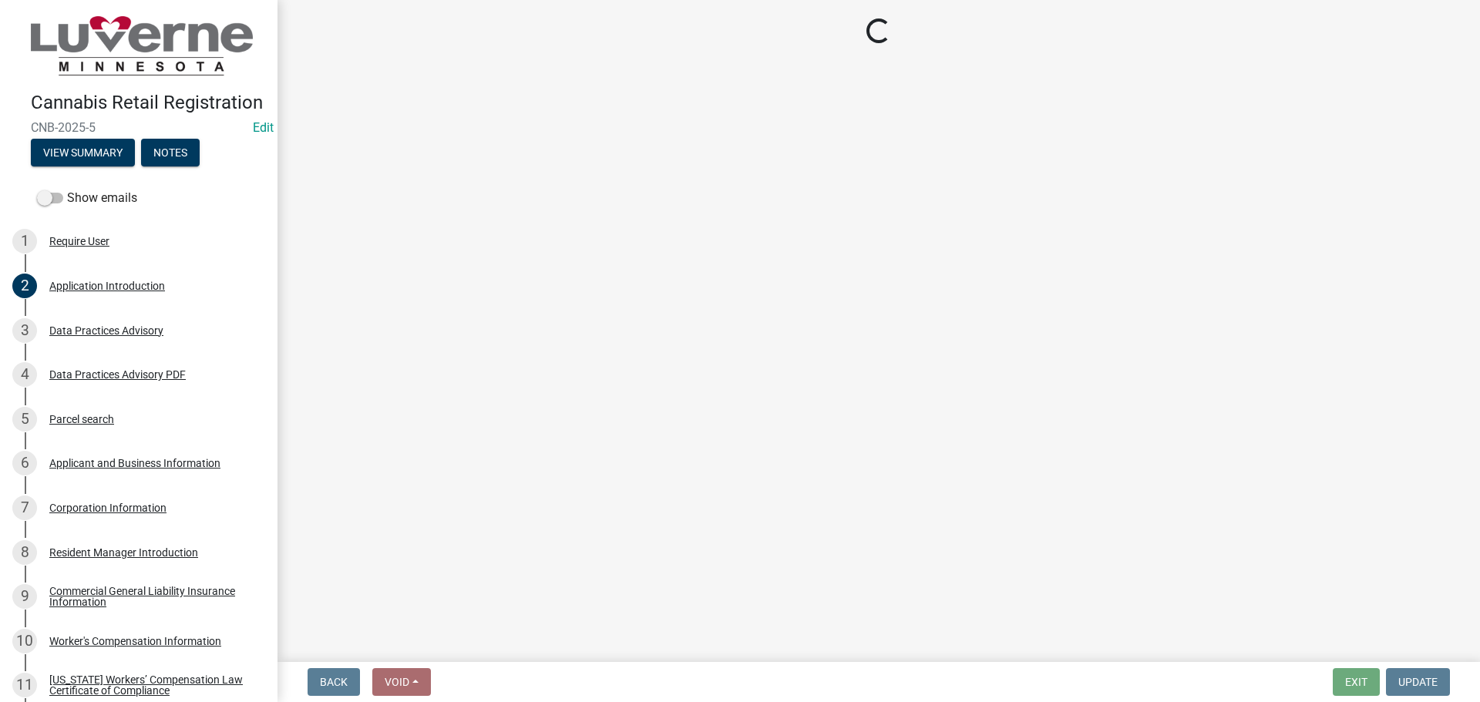
select select "OK"
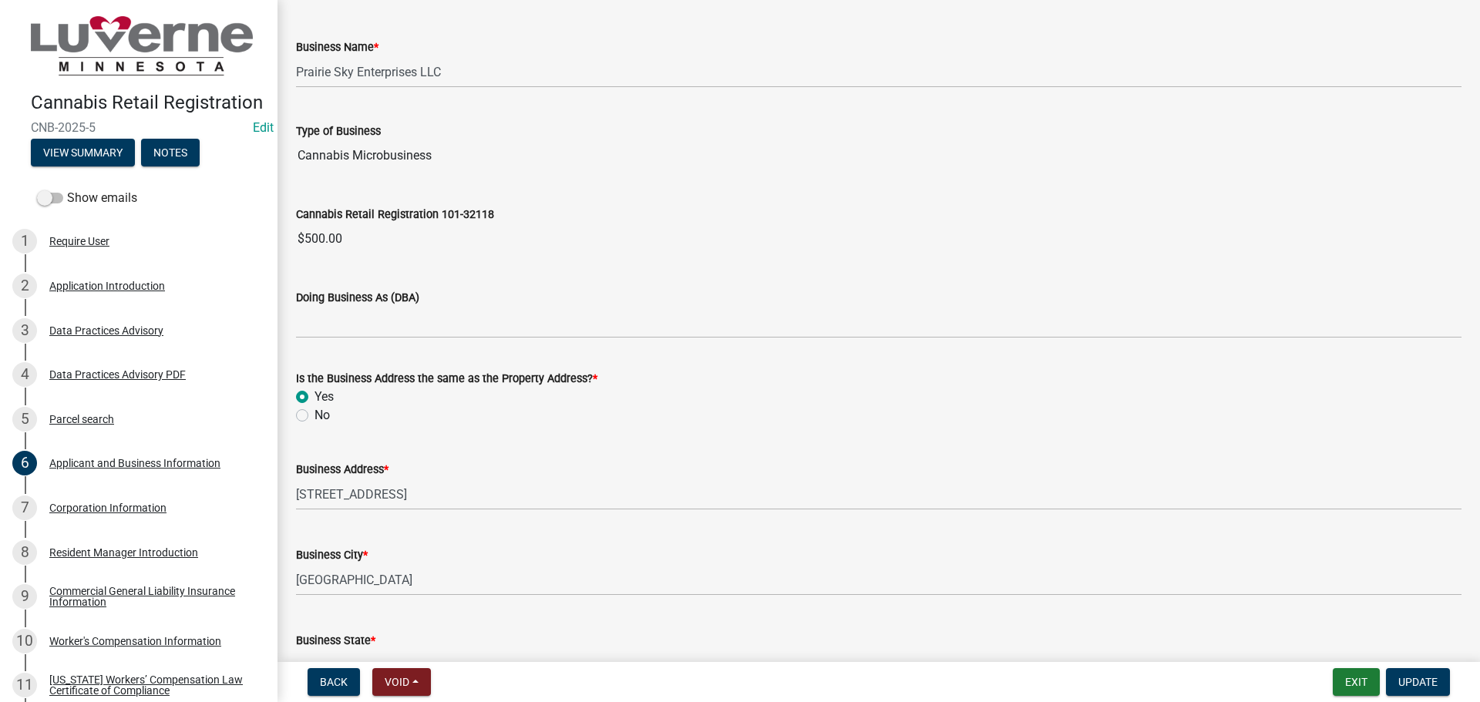
scroll to position [1388, 0]
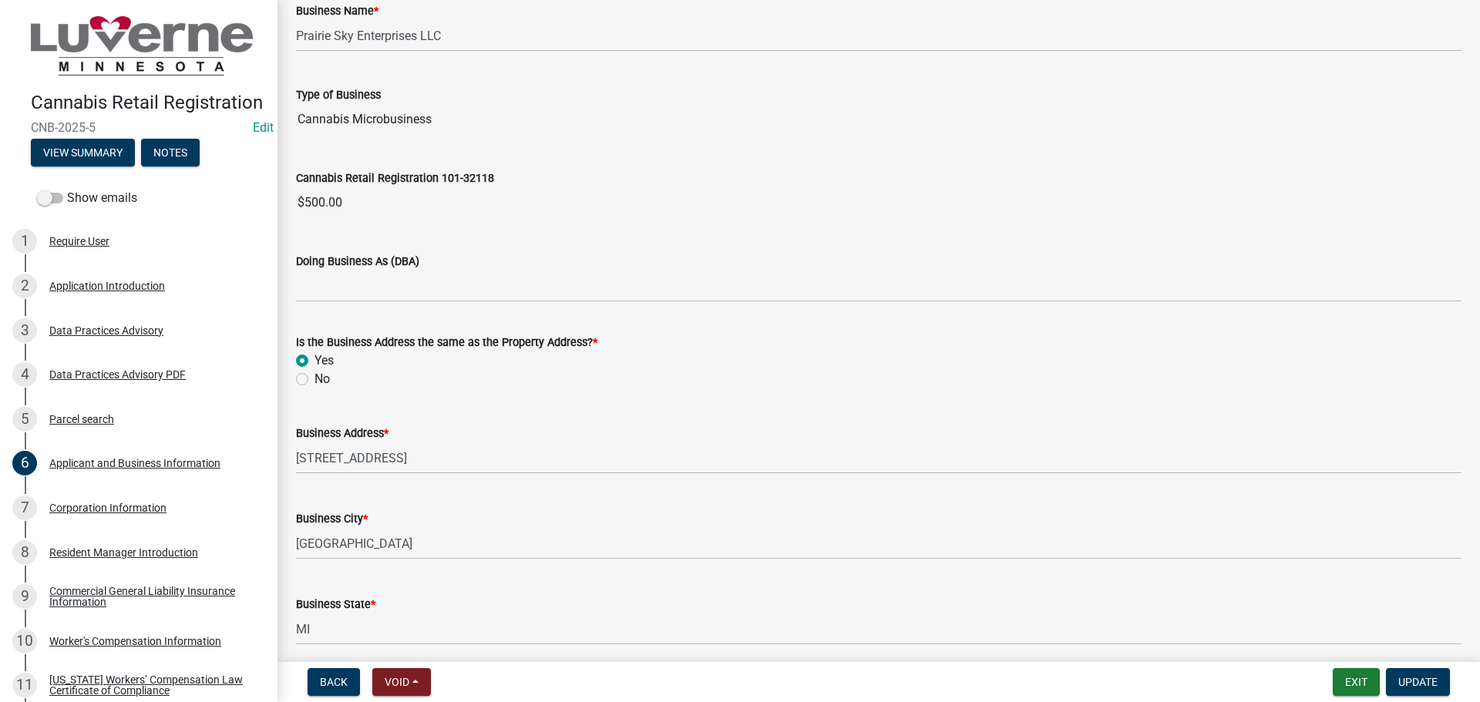
click at [314, 379] on div "No" at bounding box center [879, 379] width 1166 height 19
click at [315, 379] on label "No" at bounding box center [322, 379] width 15 height 19
click at [315, 379] on input "No" at bounding box center [320, 375] width 10 height 10
radio input "true"
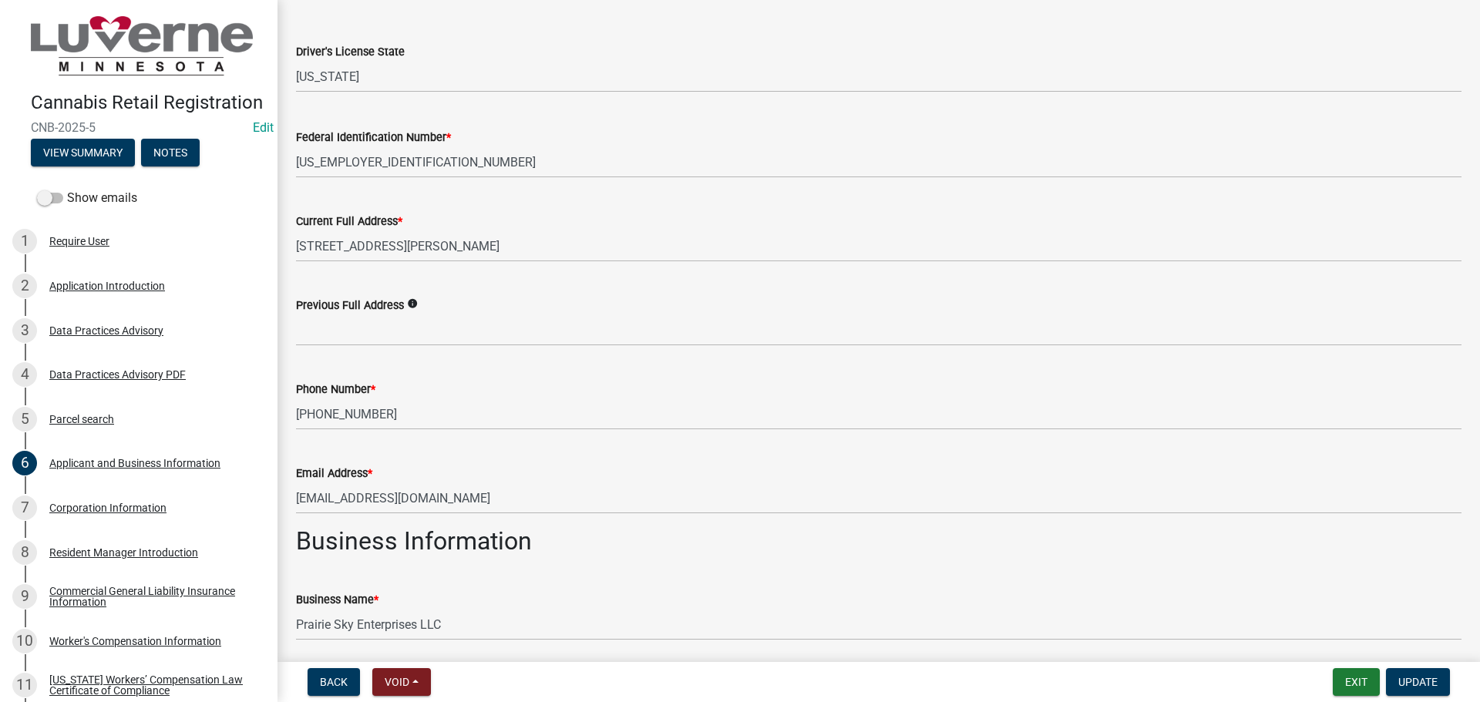
scroll to position [719, 0]
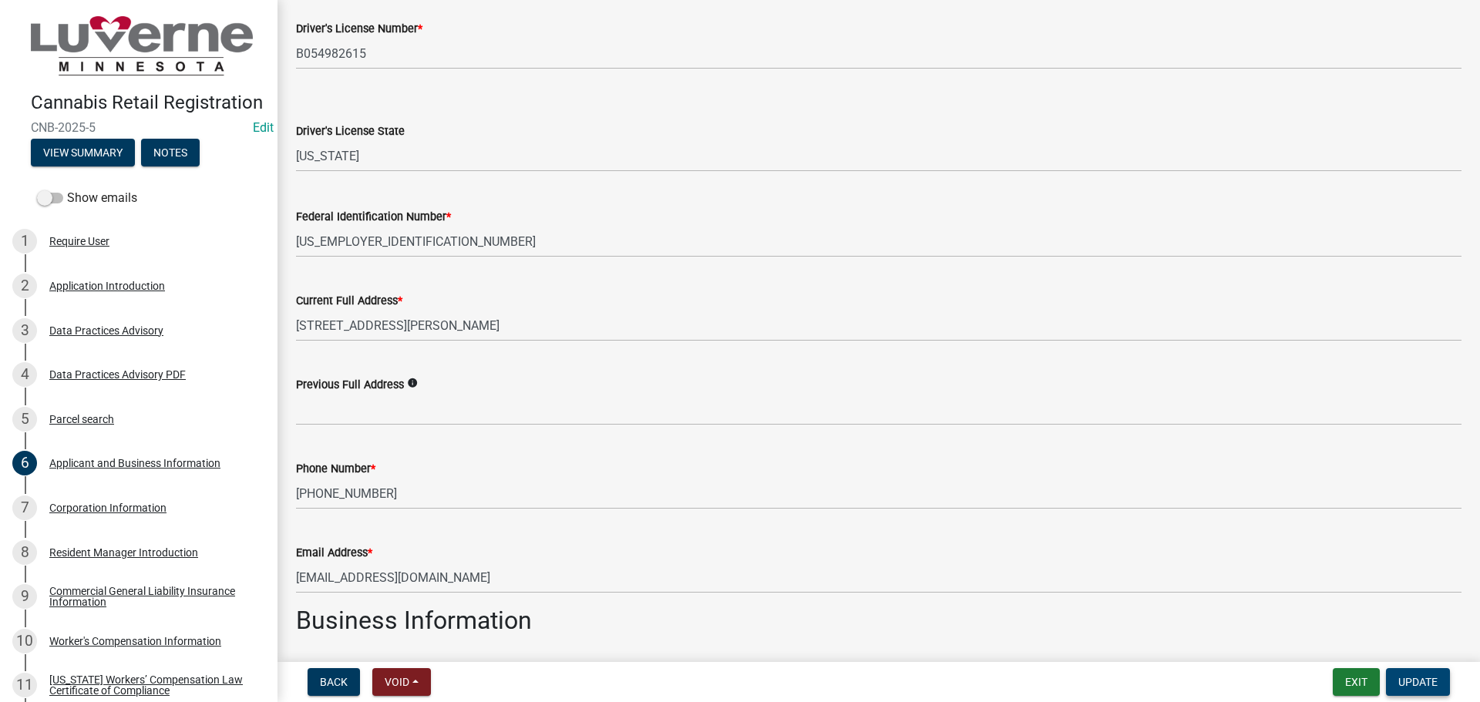
click at [1424, 681] on span "Update" at bounding box center [1417, 682] width 39 height 12
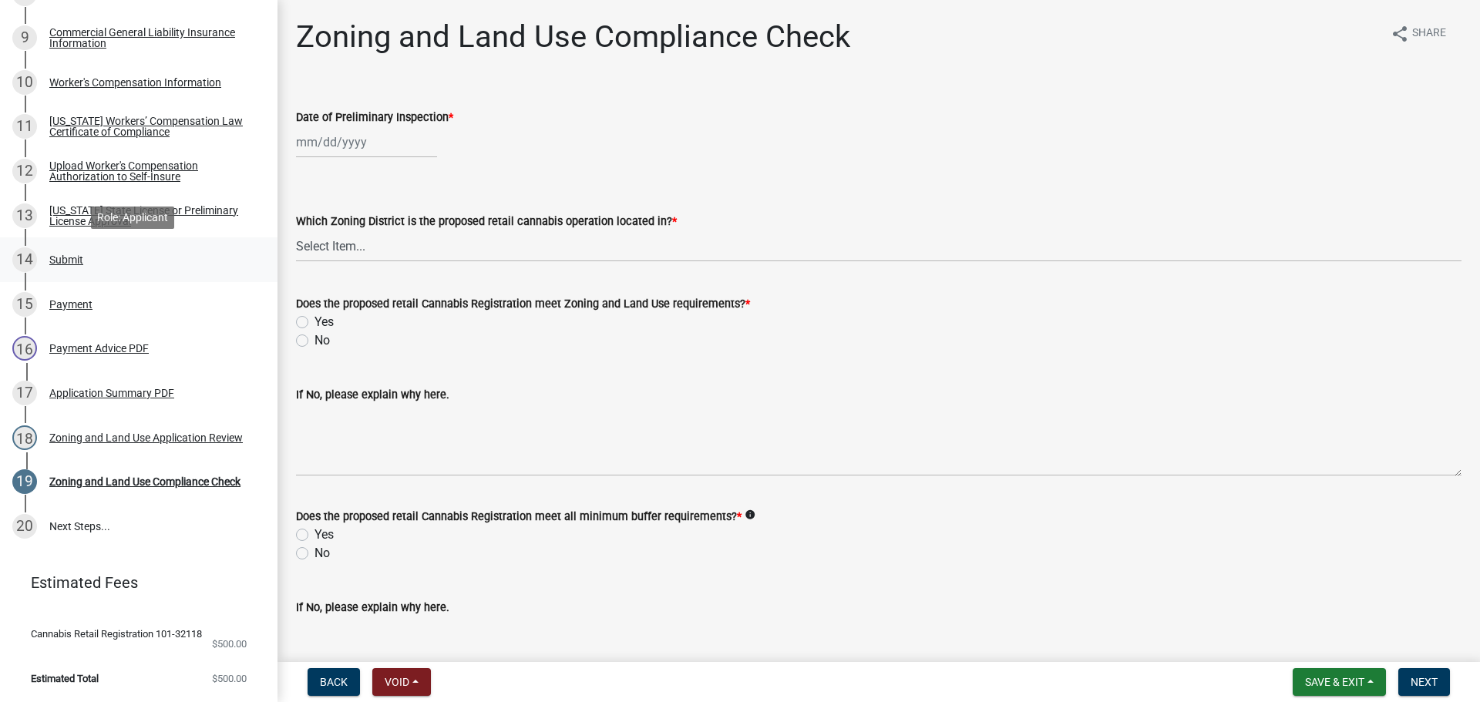
scroll to position [577, 0]
click at [76, 441] on div "Zoning and Land Use Application Review" at bounding box center [146, 438] width 194 height 11
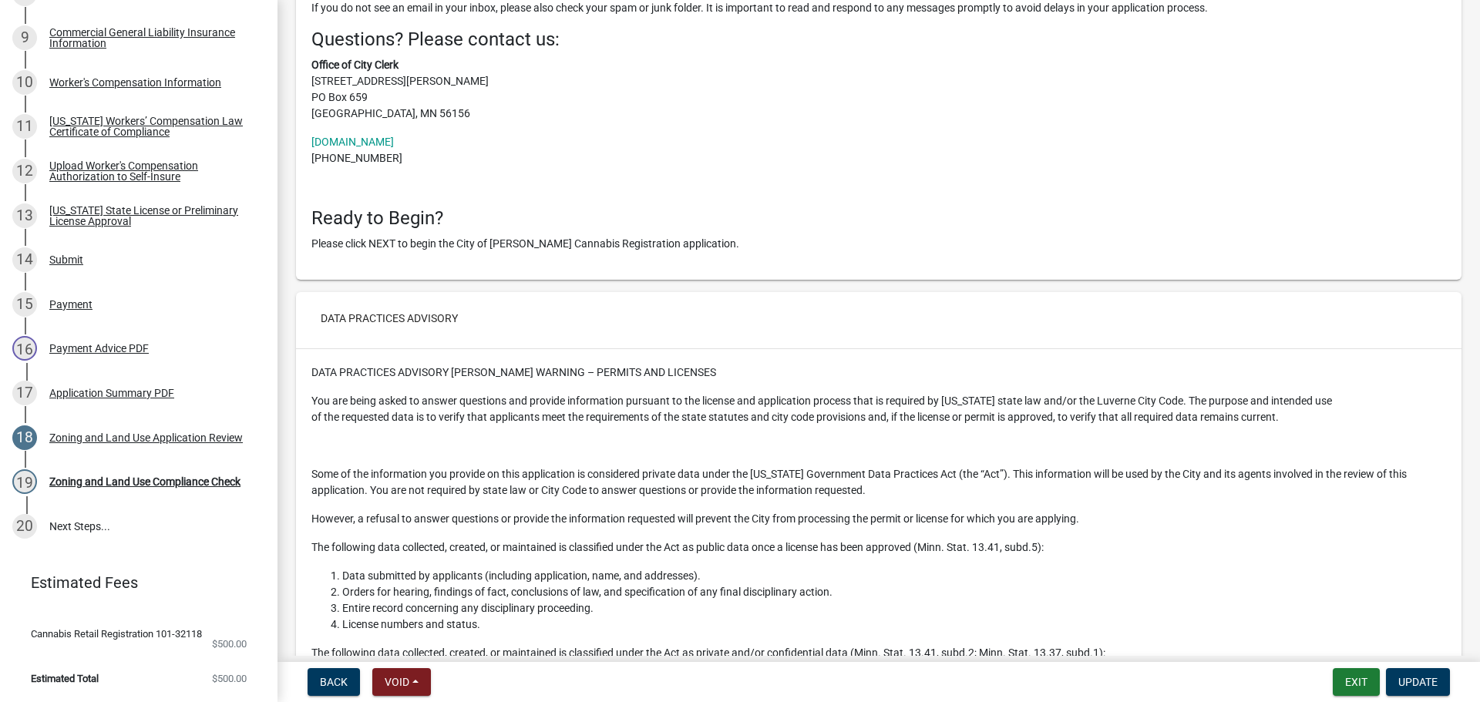
click at [614, 370] on p "DATA PRACTICES ADVISORY [PERSON_NAME] WARNING – PERMITS AND LICENSES" at bounding box center [878, 373] width 1135 height 16
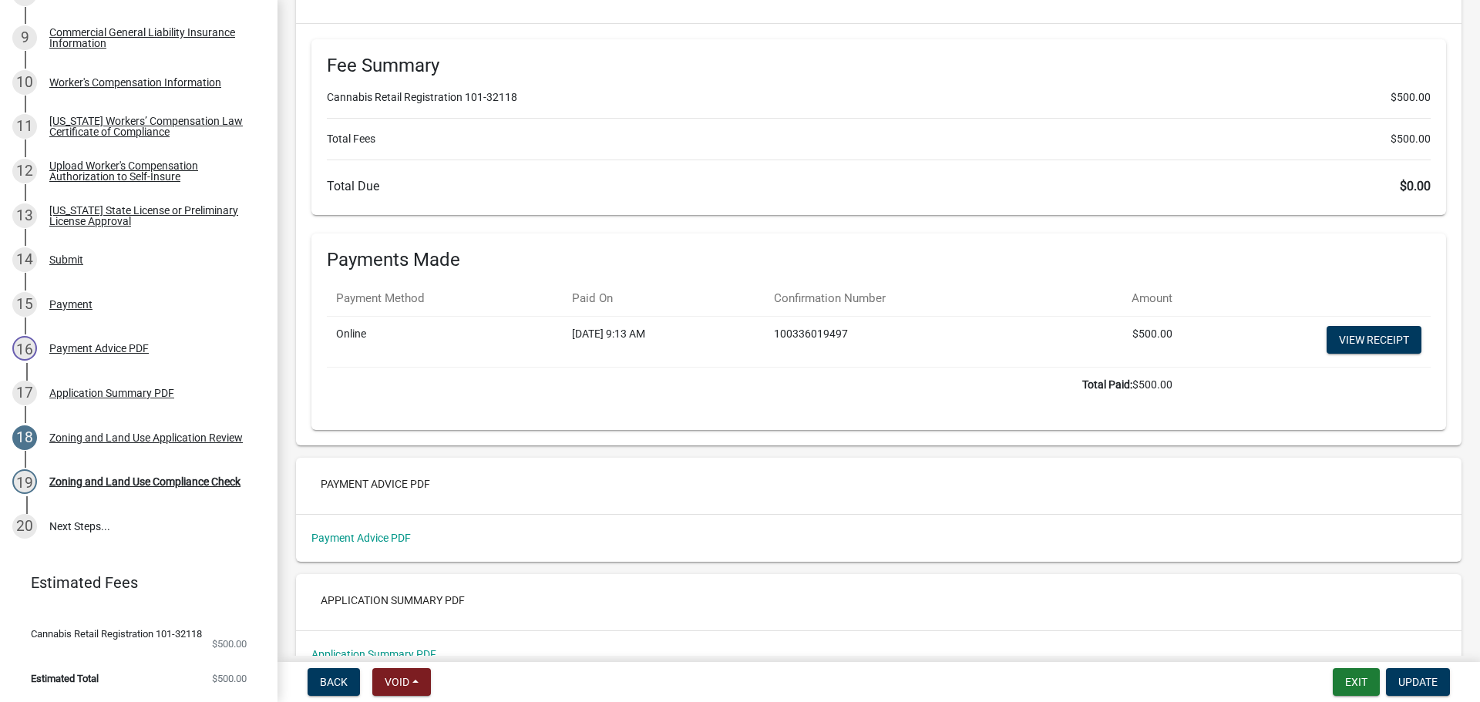
scroll to position [12997, 0]
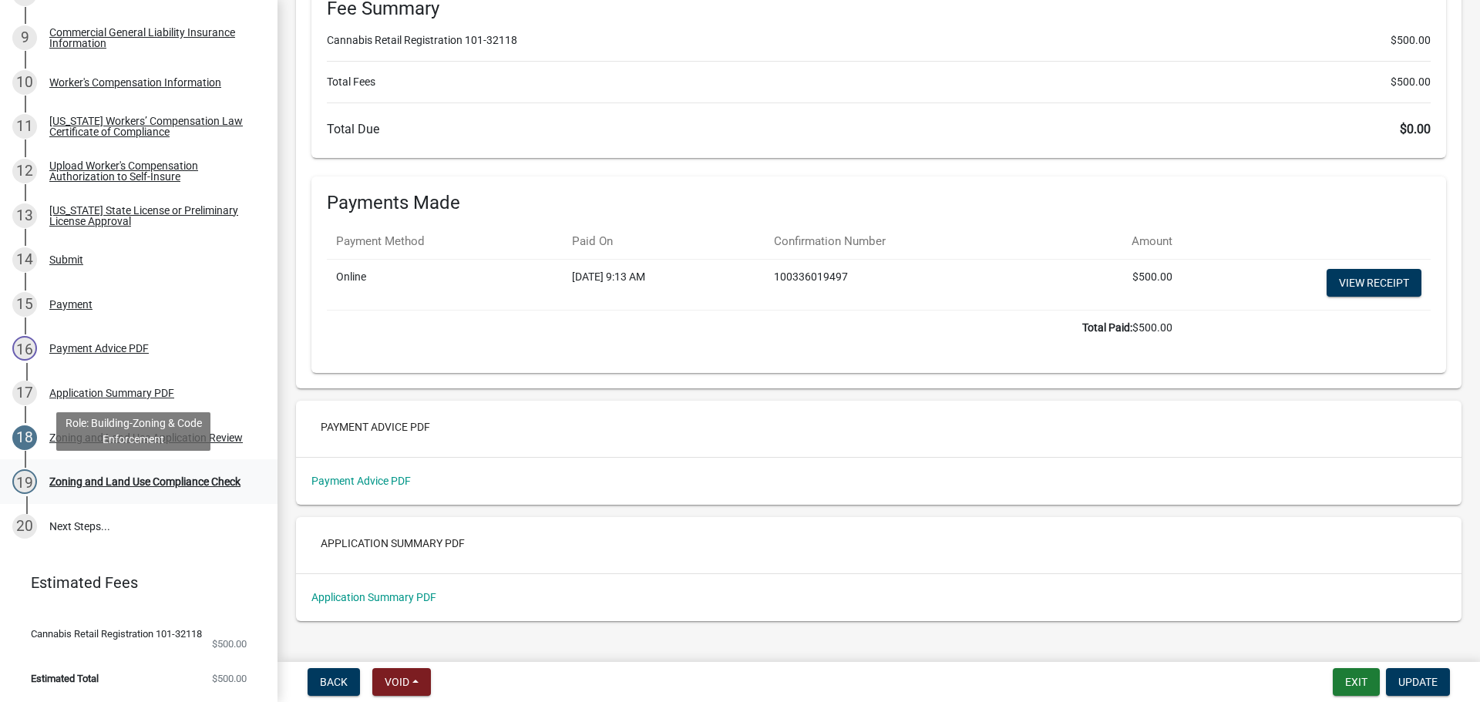
click at [84, 476] on div "Zoning and Land Use Compliance Check" at bounding box center [144, 481] width 191 height 11
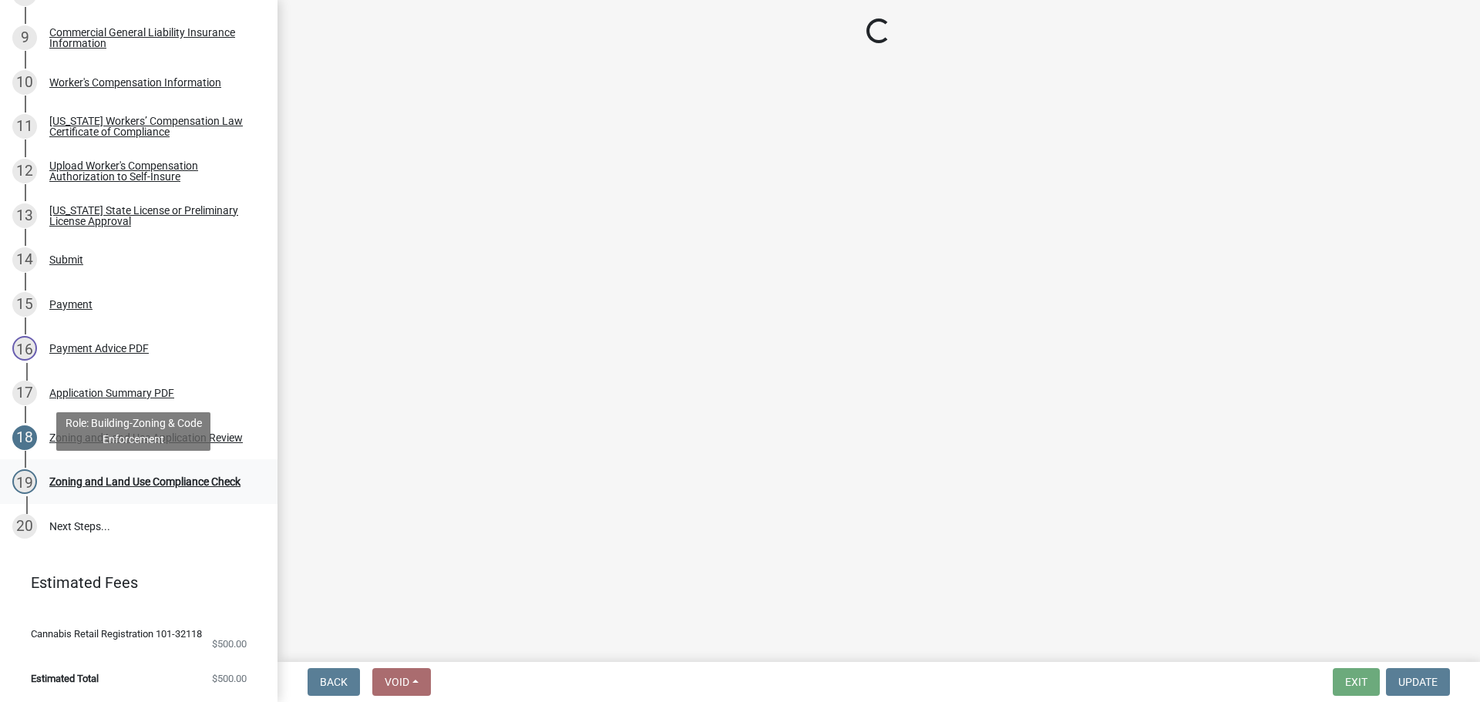
scroll to position [0, 0]
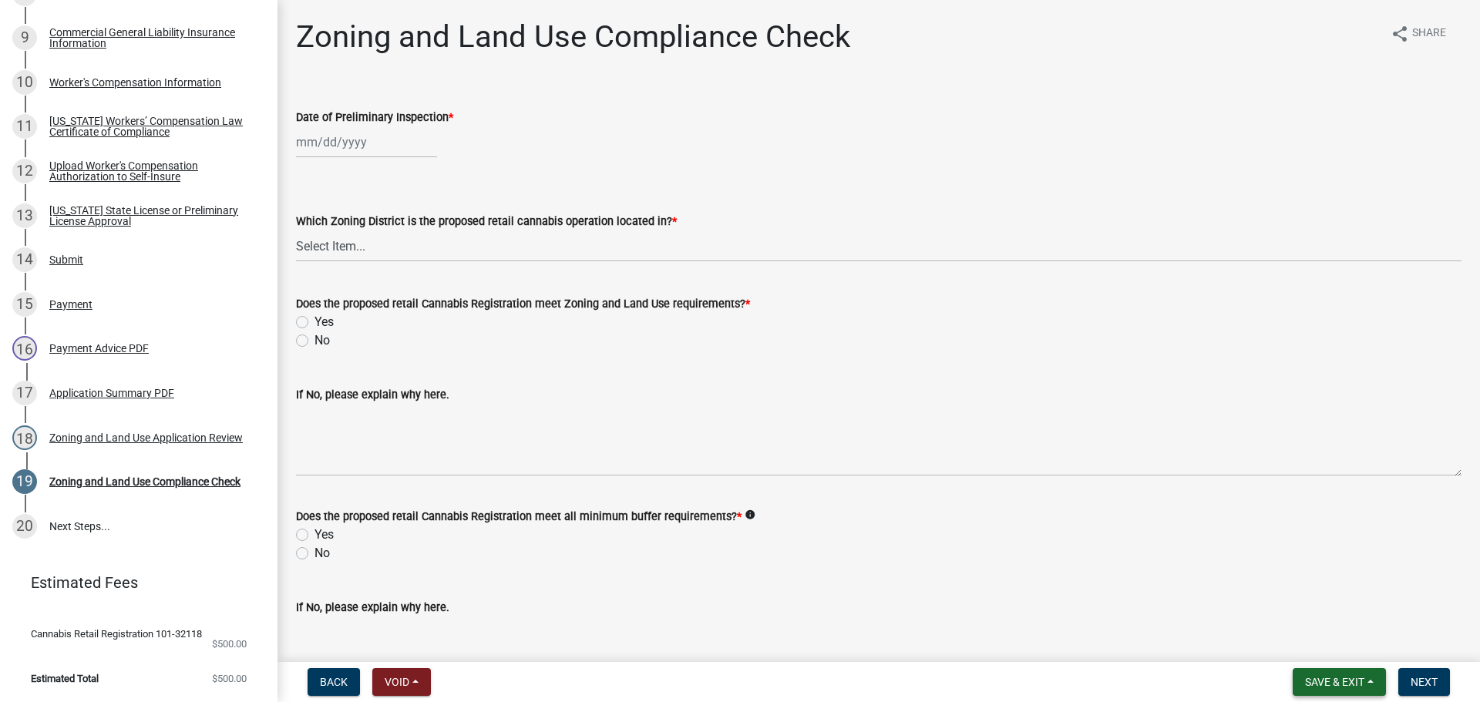
click at [1354, 674] on button "Save & Exit" at bounding box center [1339, 682] width 93 height 28
click at [1334, 643] on button "Save & Exit" at bounding box center [1324, 642] width 123 height 37
